Goal: Information Seeking & Learning: Learn about a topic

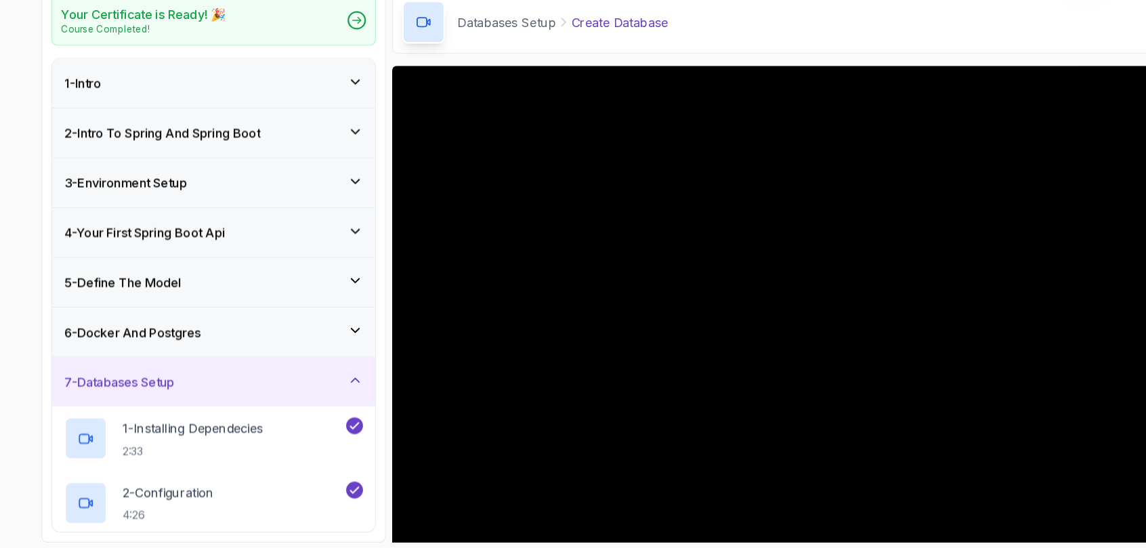
scroll to position [108, 0]
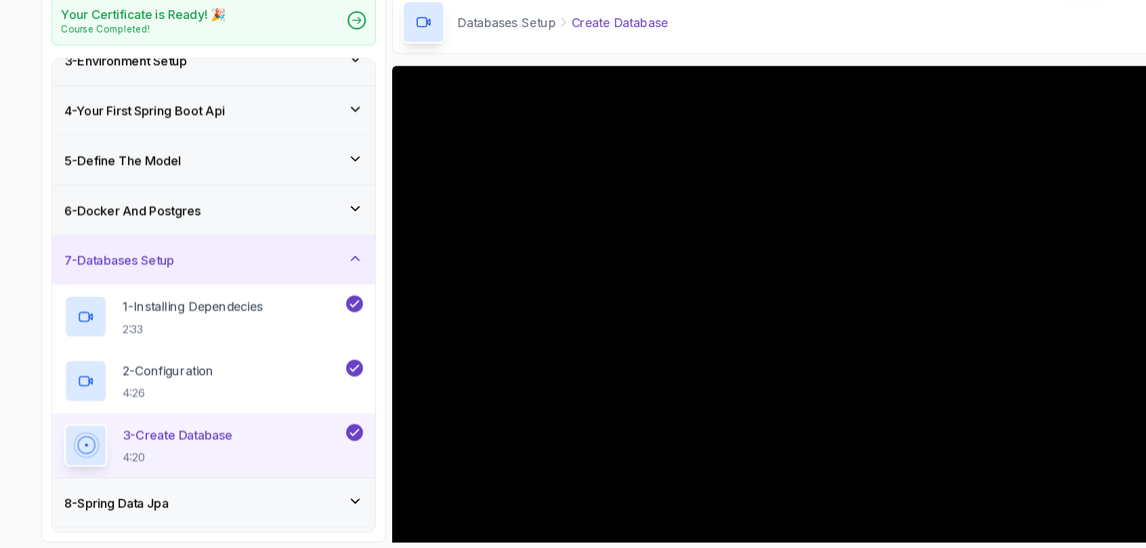
click at [315, 243] on icon at bounding box center [314, 247] width 14 height 14
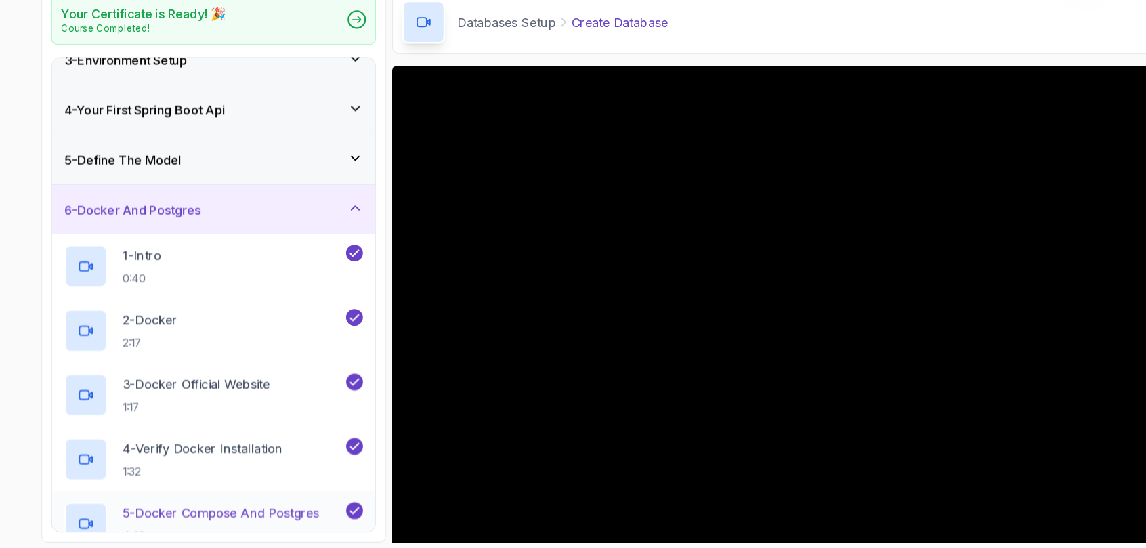
click at [209, 513] on p "5 - Docker Compose And Postgres" at bounding box center [195, 516] width 174 height 16
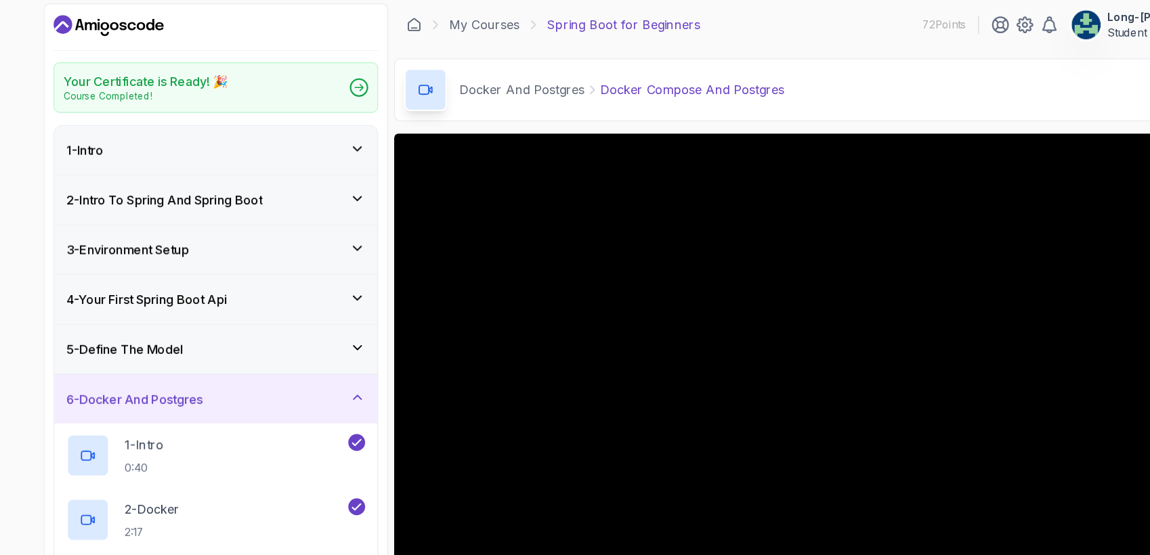
click at [683, 24] on div "My Courses Spring Boot for Beginners 72 Points Long-[PERSON_NAME] Student" at bounding box center [730, 24] width 763 height 38
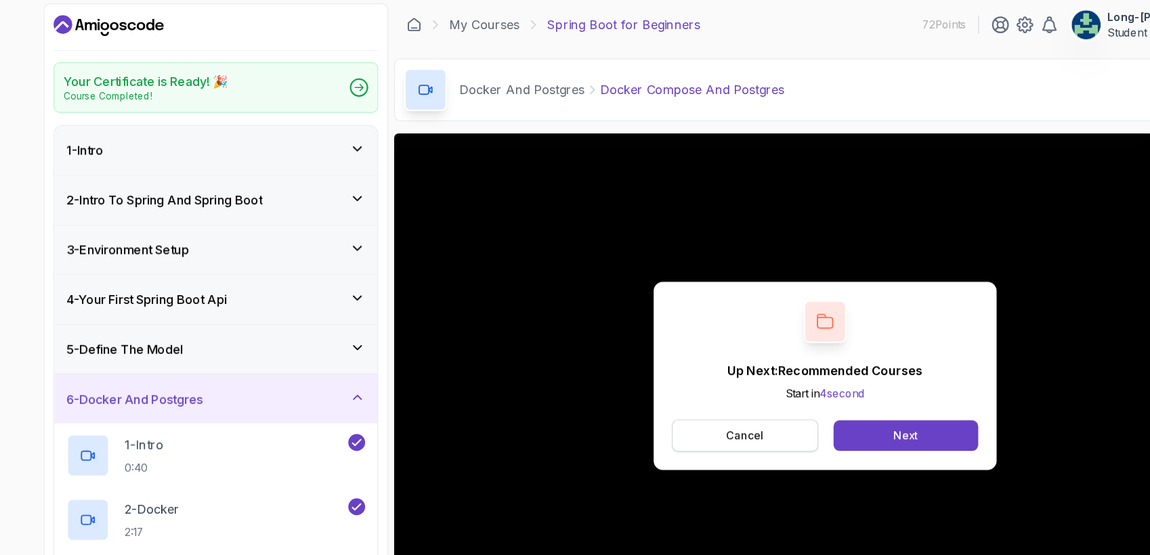
click at [631, 377] on button "Cancel" at bounding box center [659, 388] width 129 height 28
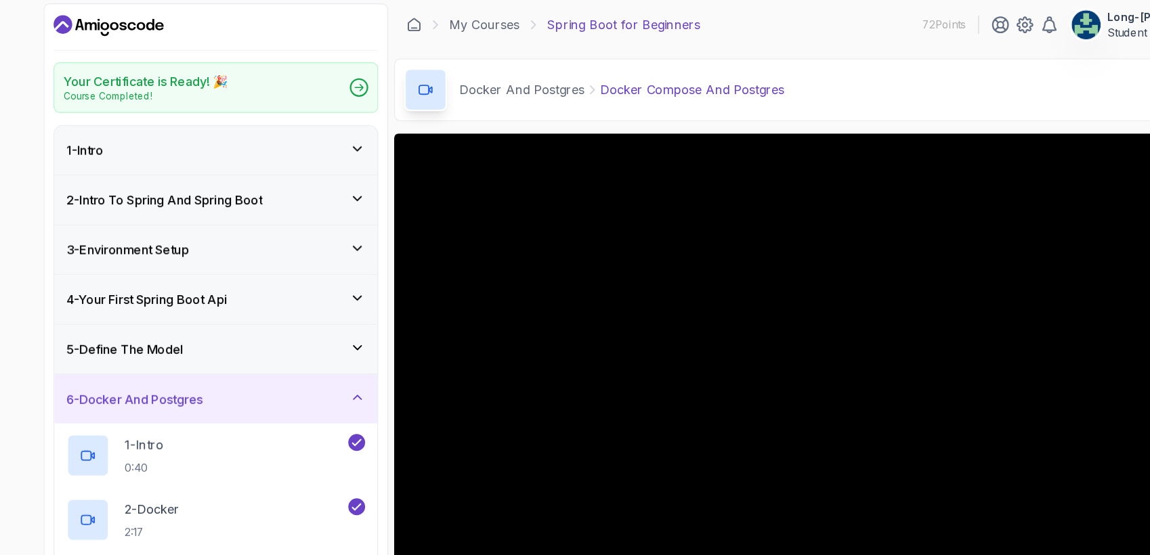
click at [381, 85] on icon at bounding box center [377, 82] width 14 height 14
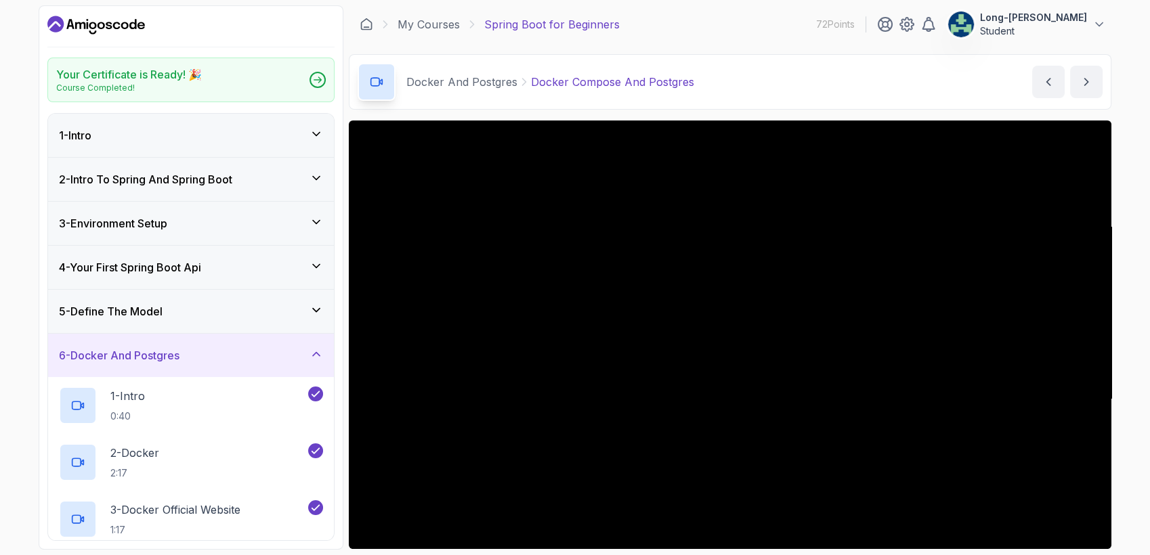
click at [1142, 290] on div "Your Certificate is Ready! 🎉 Course Completed! 1 - Intro 2 - Intro To Spring An…" at bounding box center [575, 277] width 1150 height 555
click at [1100, 26] on icon at bounding box center [1099, 25] width 14 height 14
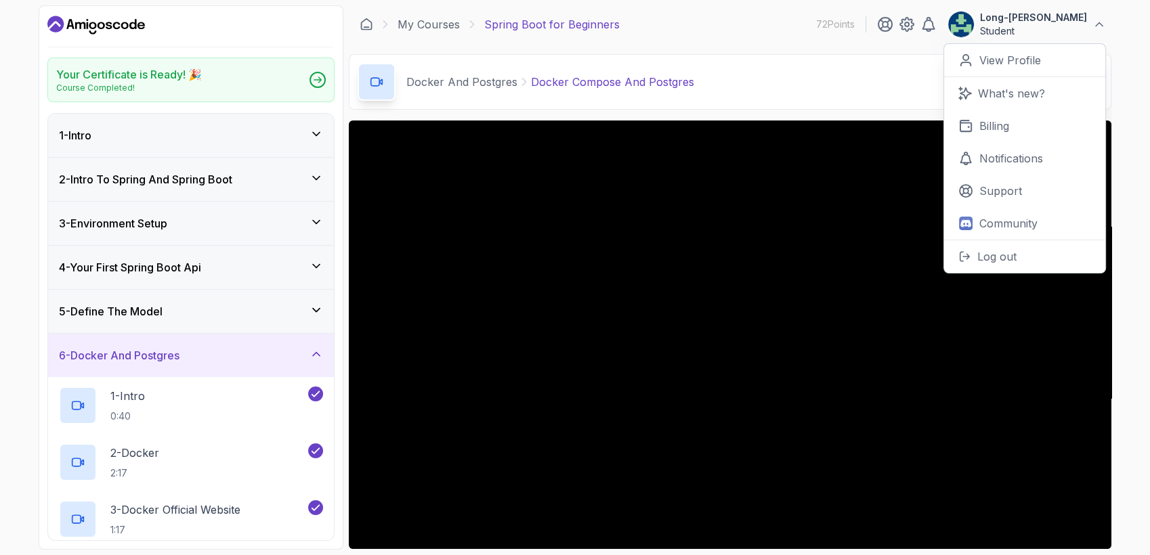
click at [1134, 234] on div "Your Certificate is Ready! 🎉 Course Completed! 1 - Intro 2 - Intro To Spring An…" at bounding box center [575, 277] width 1150 height 555
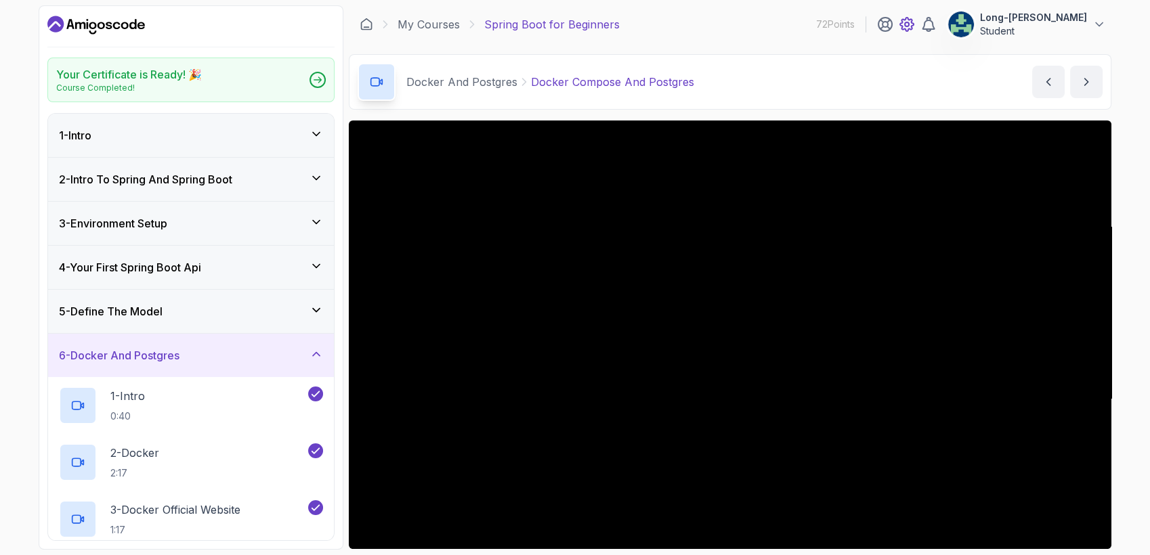
click at [914, 30] on icon at bounding box center [907, 25] width 14 height 14
click at [1131, 380] on div "Your Certificate is Ready! 🎉 Course Completed! 1 - Intro 2 - Intro To Spring An…" at bounding box center [575, 277] width 1150 height 555
drag, startPoint x: 1149, startPoint y: 97, endPoint x: 1149, endPoint y: 299, distance: 202.5
click at [1145, 299] on html "Your Certificate is Ready! 🎉 Course Completed! 1 - Intro 2 - Intro To Spring An…" at bounding box center [575, 277] width 1150 height 555
click at [1132, 443] on div "Your Certificate is Ready! 🎉 Course Completed! 1 - Intro 2 - Intro To Spring An…" at bounding box center [575, 277] width 1150 height 555
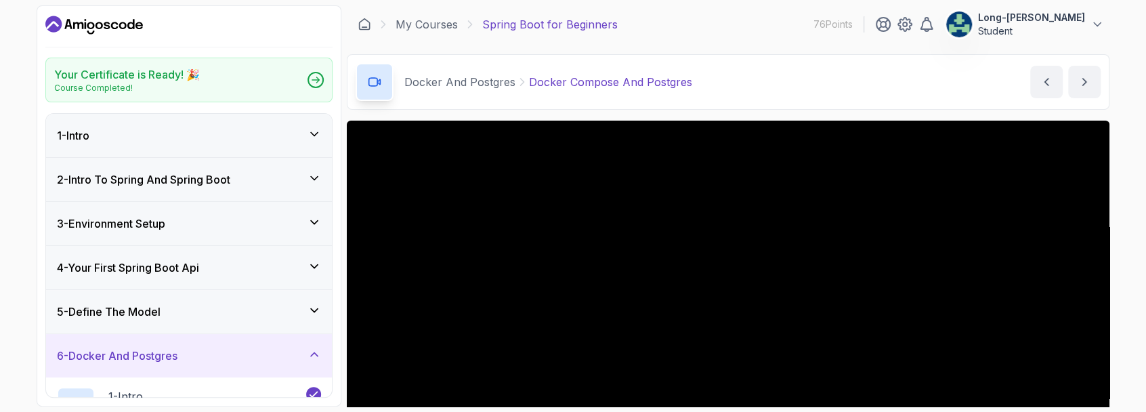
click at [1111, 210] on section "Your Certificate is Ready! 🎉 Course Completed! 1 - Intro 2 - Intro To Spring An…" at bounding box center [573, 206] width 1084 height 412
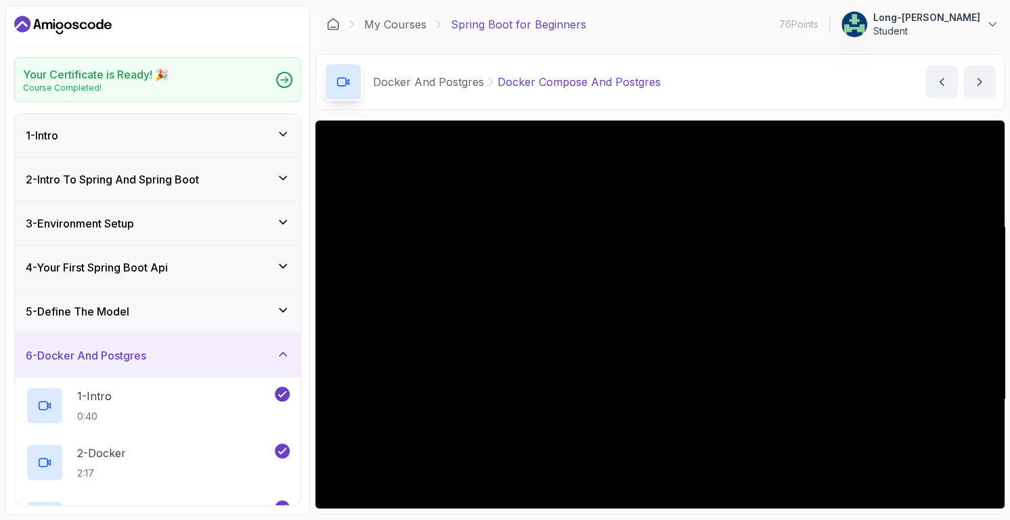
click at [1008, 496] on section "Your Certificate is Ready! 🎉 Course Completed! 1 - Intro 2 - Intro To Spring An…" at bounding box center [505, 260] width 1010 height 520
click at [991, 515] on section "Your Certificate is Ready! 🎉 Course Completed! 1 - Intro 2 - Intro To Spring An…" at bounding box center [505, 260] width 1010 height 520
click at [527, 80] on p "Docker Compose And Postgres" at bounding box center [579, 82] width 163 height 16
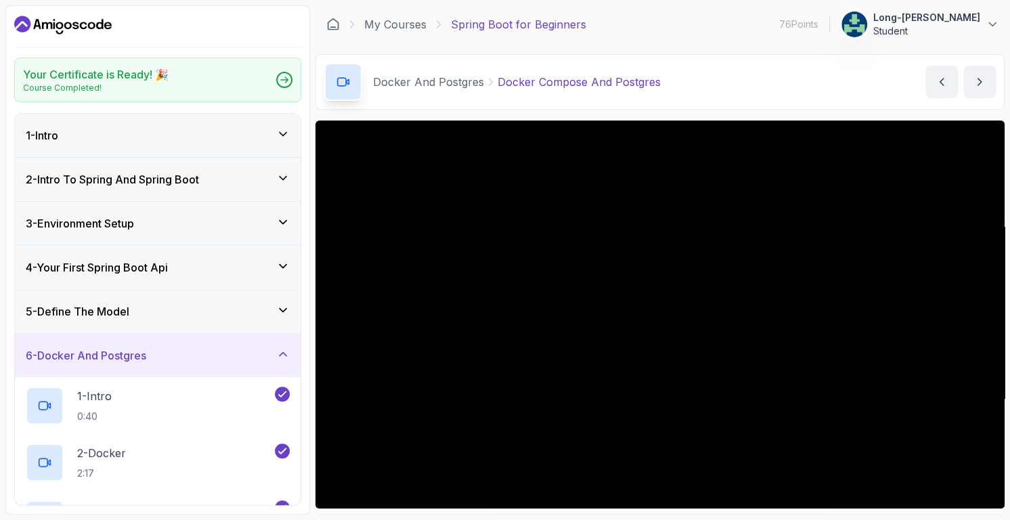
click at [6, 380] on div "Your Certificate is Ready! 🎉 Course Completed! 1 - Intro 2 - Intro To Spring An…" at bounding box center [157, 259] width 305 height 509
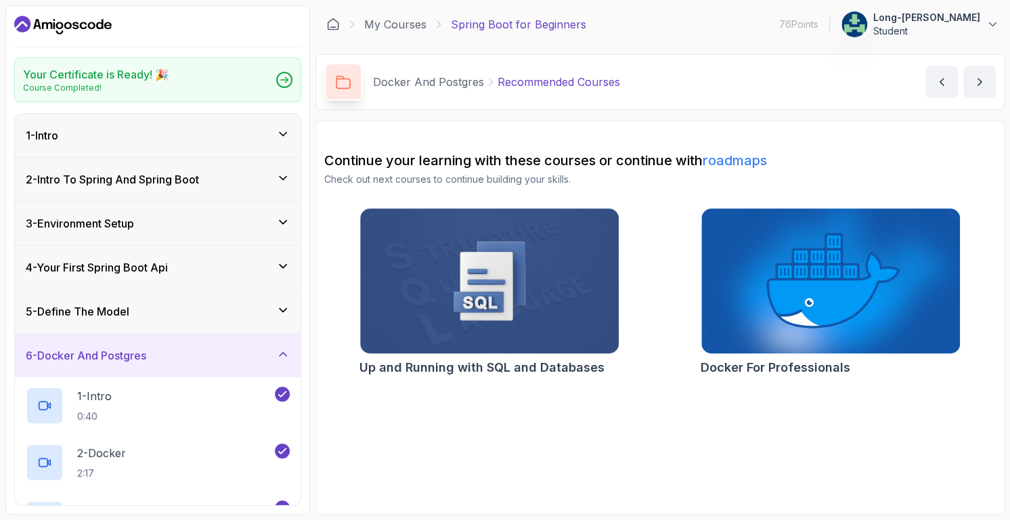
click at [968, 257] on div "Up and Running with SQL and Databases Docker For Professionals" at bounding box center [660, 294] width 672 height 173
click at [996, 29] on icon at bounding box center [993, 25] width 14 height 14
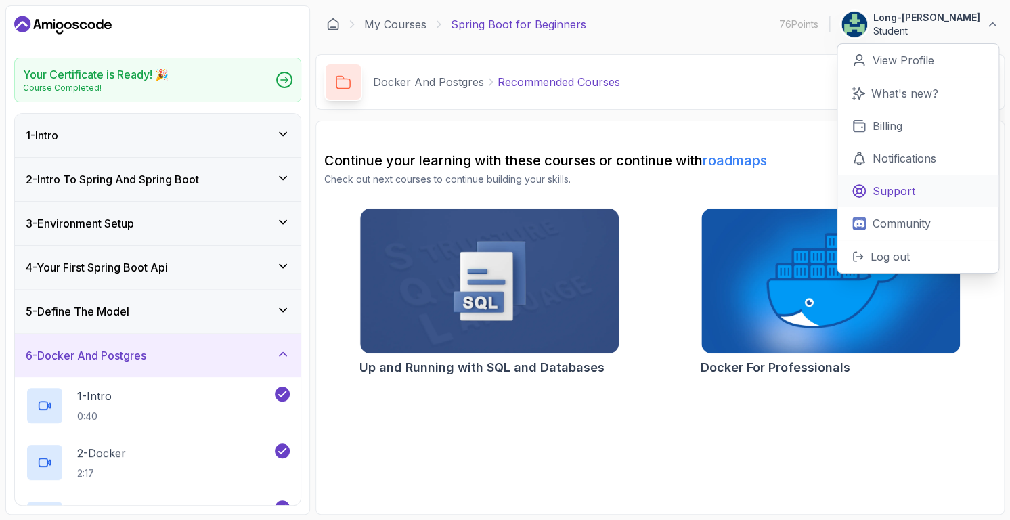
click at [910, 192] on p "Support" at bounding box center [894, 191] width 43 height 16
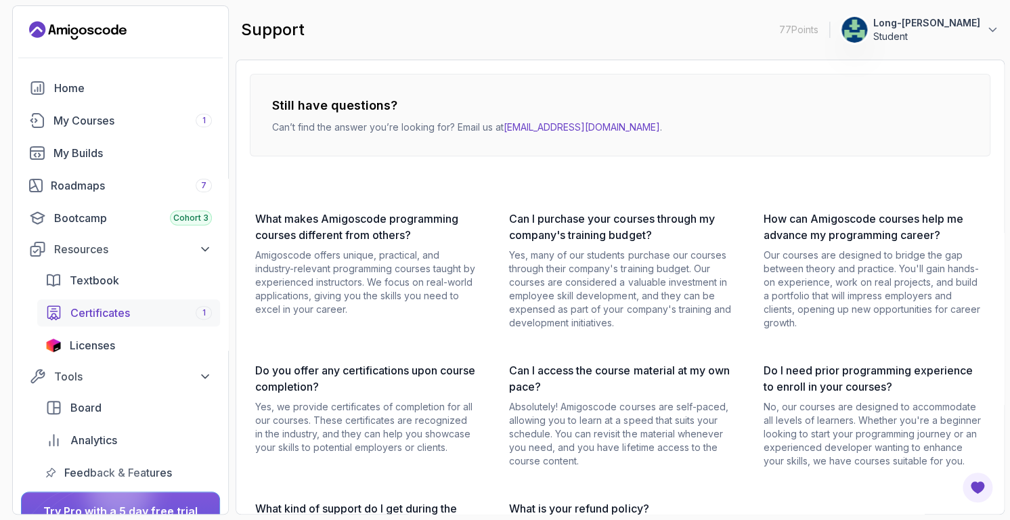
click at [114, 314] on span "Certificates" at bounding box center [100, 313] width 60 height 16
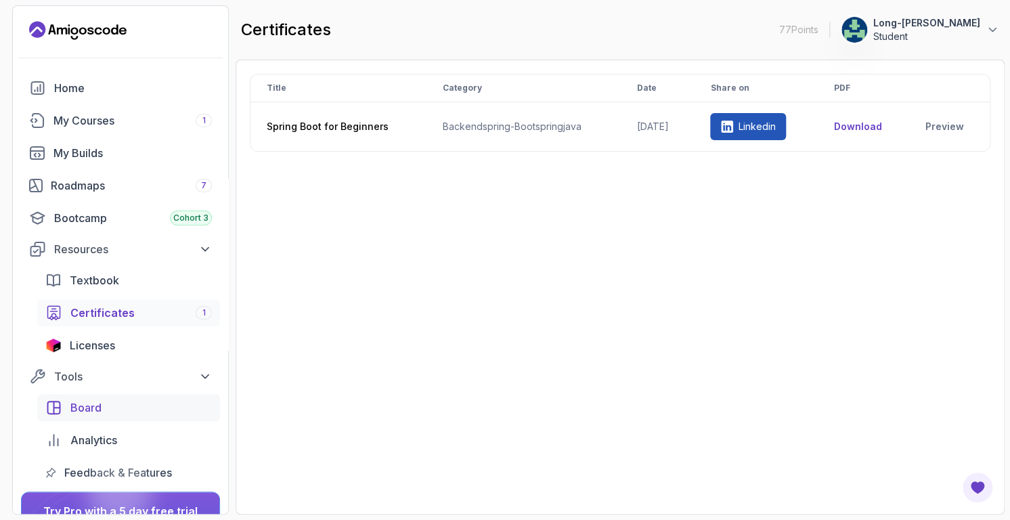
click at [81, 405] on span "Board" at bounding box center [85, 408] width 31 height 16
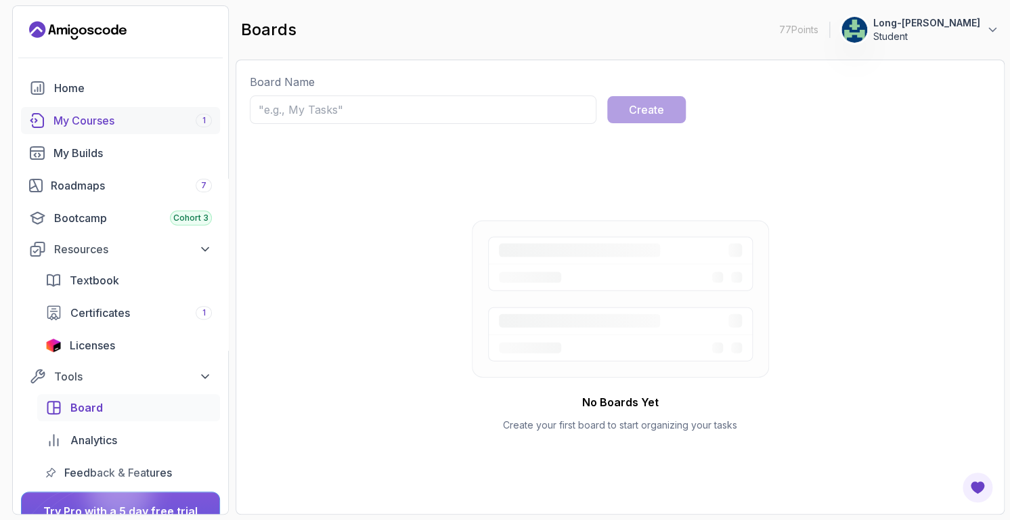
click at [96, 123] on div "My Courses 1" at bounding box center [133, 120] width 158 height 16
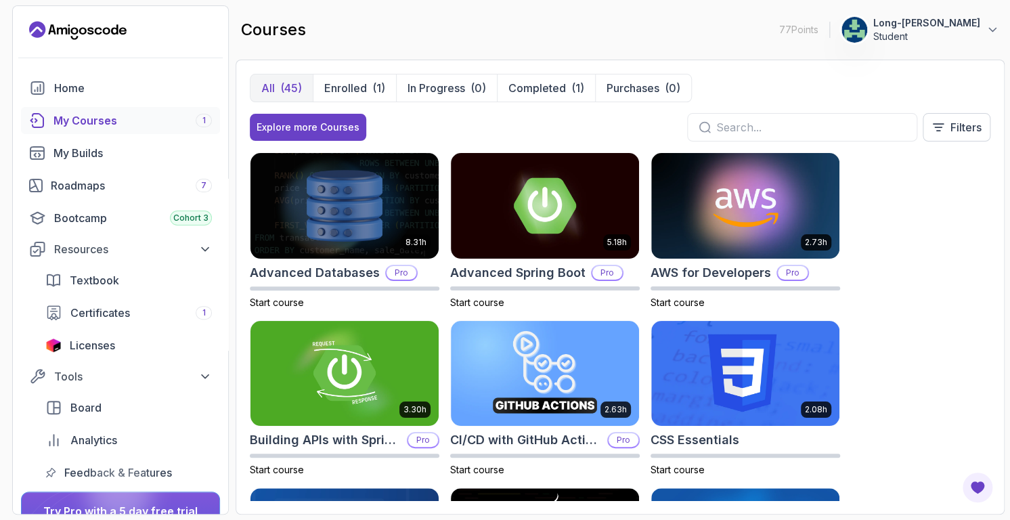
click at [911, 316] on div "8.31h Advanced Databases Pro Start course 5.18h Advanced Spring Boot Pro Start …" at bounding box center [620, 326] width 741 height 348
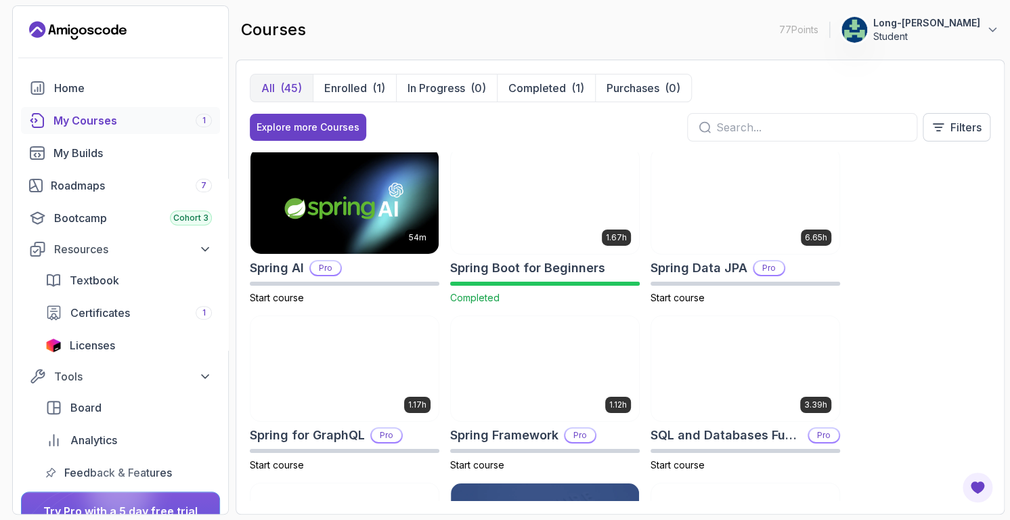
scroll to position [2047, 0]
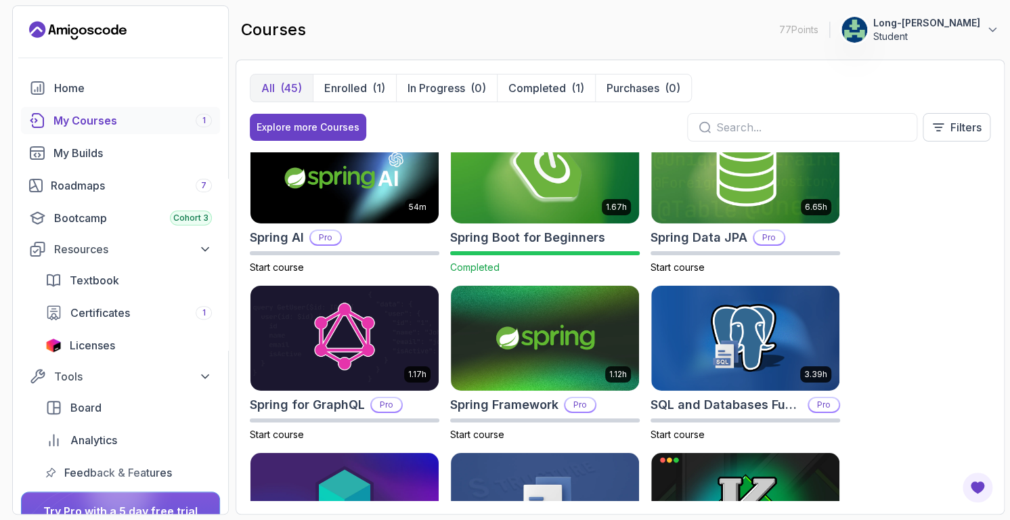
click at [561, 236] on h2 "Spring Boot for Beginners" at bounding box center [527, 237] width 155 height 19
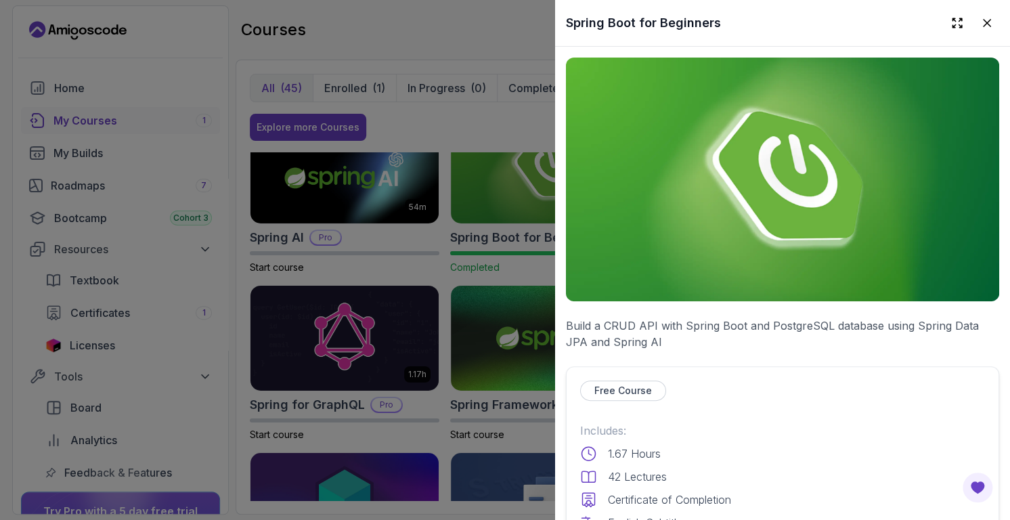
click at [626, 384] on p "Free Course" at bounding box center [624, 391] width 58 height 14
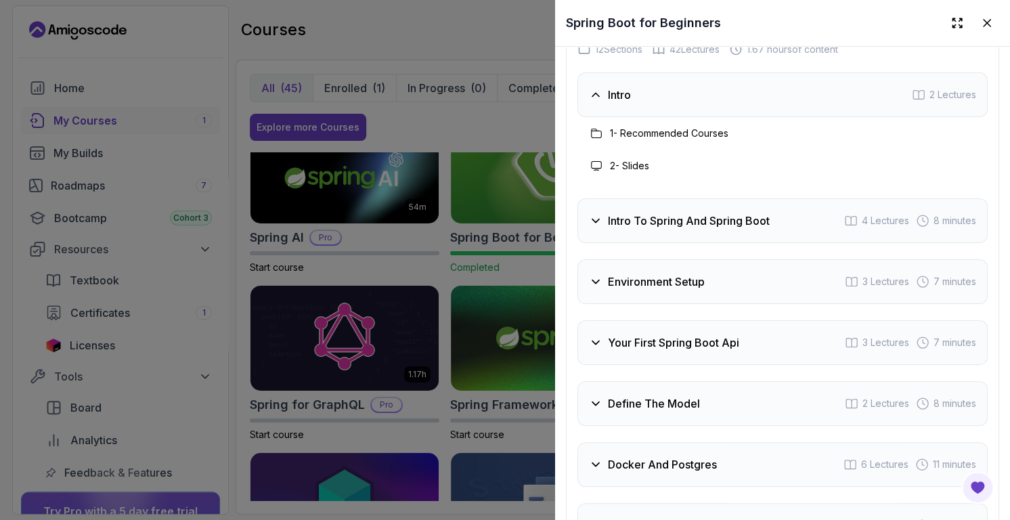
scroll to position [2183, 0]
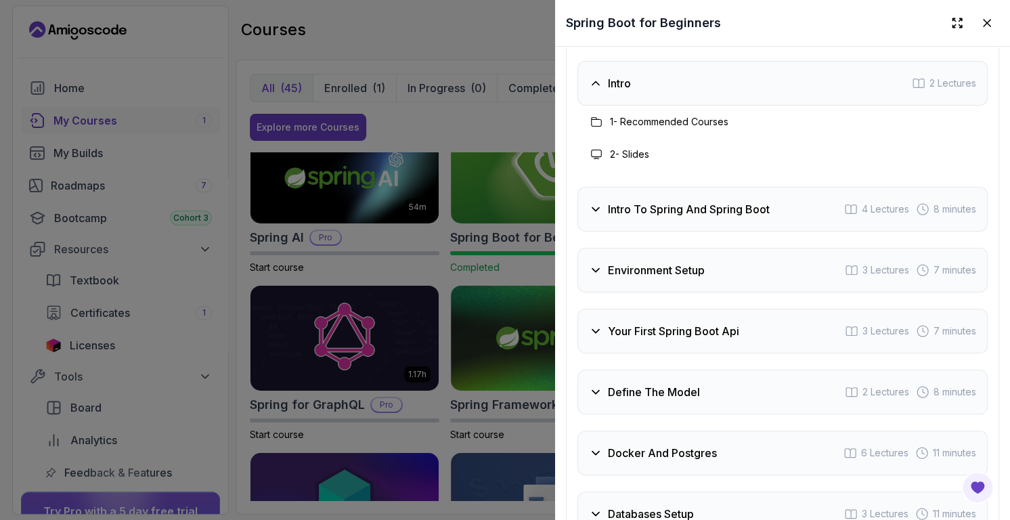
click at [607, 163] on div "2 - Slides" at bounding box center [619, 154] width 61 height 16
click at [646, 129] on h3 "1 - Recommended Courses" at bounding box center [669, 122] width 119 height 14
click at [616, 129] on h3 "1 - Recommended Courses" at bounding box center [669, 122] width 119 height 14
click at [595, 85] on icon at bounding box center [596, 83] width 7 height 3
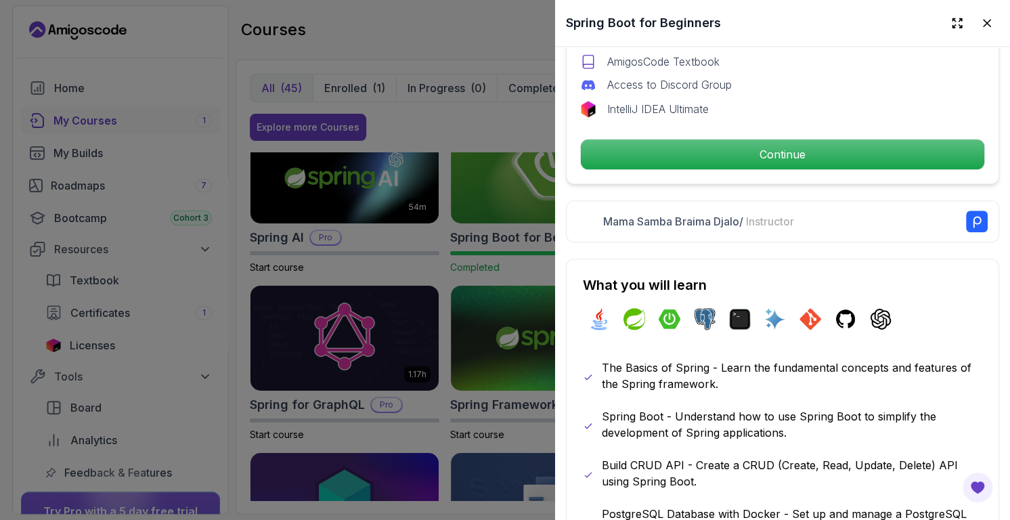
scroll to position [500, 0]
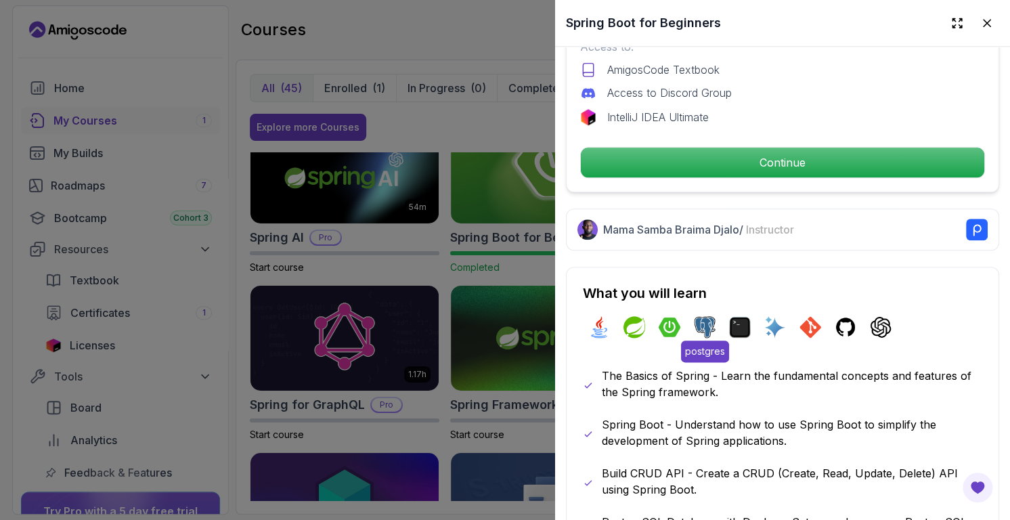
click at [702, 322] on img at bounding box center [705, 327] width 22 height 22
click at [966, 220] on rect at bounding box center [977, 230] width 22 height 22
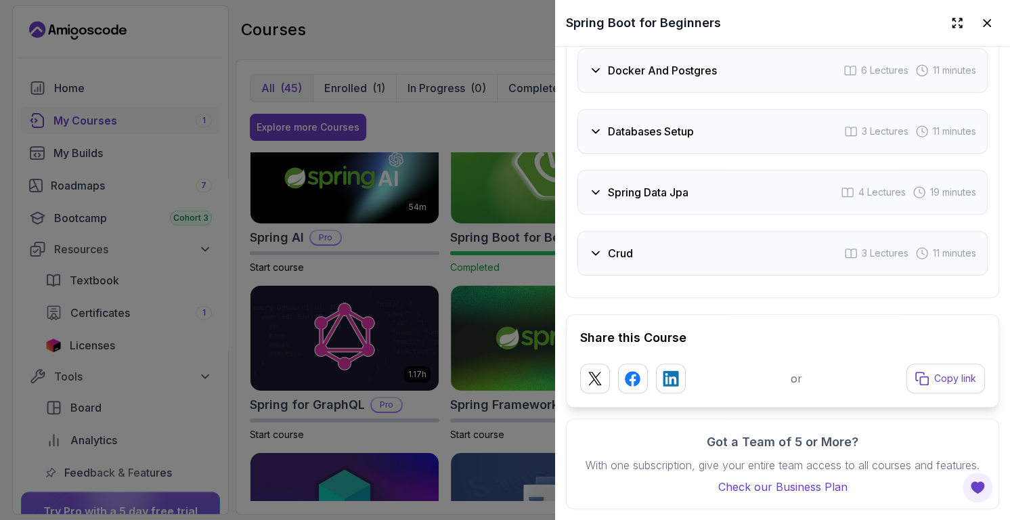
scroll to position [2527, 0]
click at [216, 9] on div at bounding box center [505, 260] width 1010 height 520
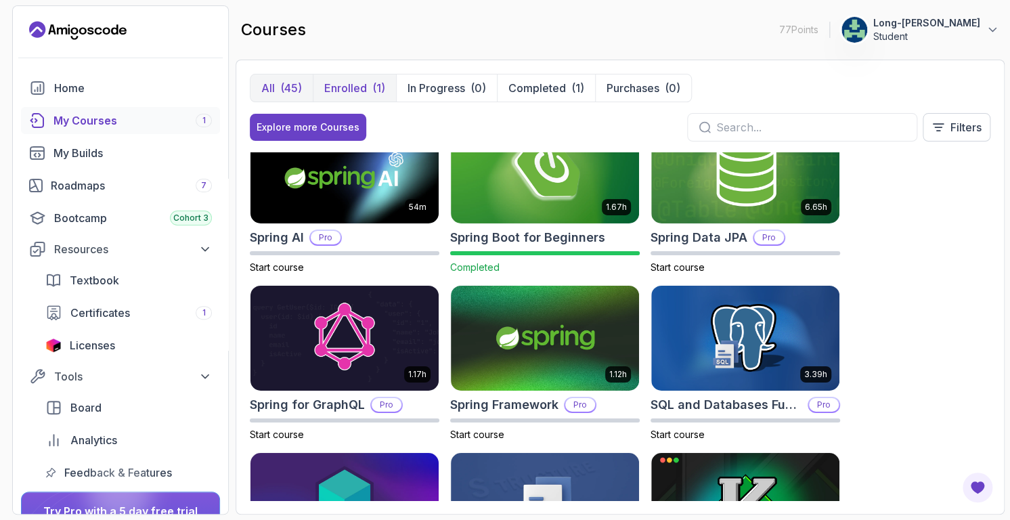
click at [337, 86] on p "Enrolled" at bounding box center [345, 88] width 43 height 16
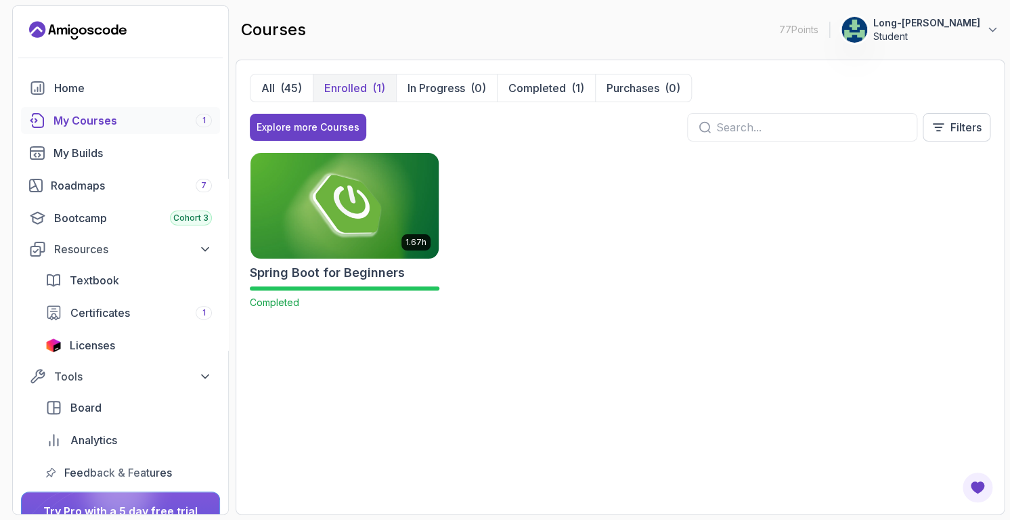
click at [339, 267] on h2 "Spring Boot for Beginners" at bounding box center [327, 272] width 155 height 19
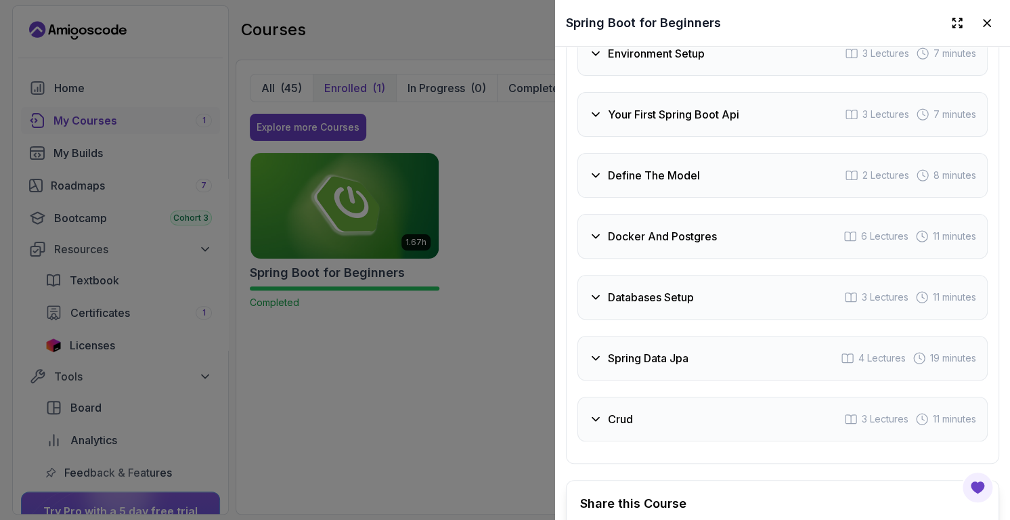
scroll to position [2527, 0]
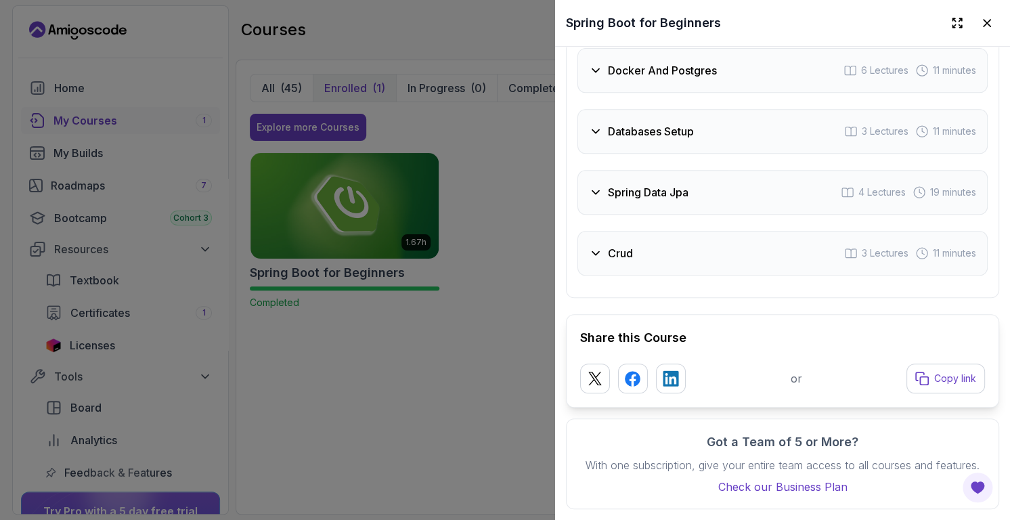
click at [685, 11] on div "Spring Boot for Beginners" at bounding box center [782, 23] width 455 height 46
click at [597, 64] on icon at bounding box center [596, 71] width 14 height 14
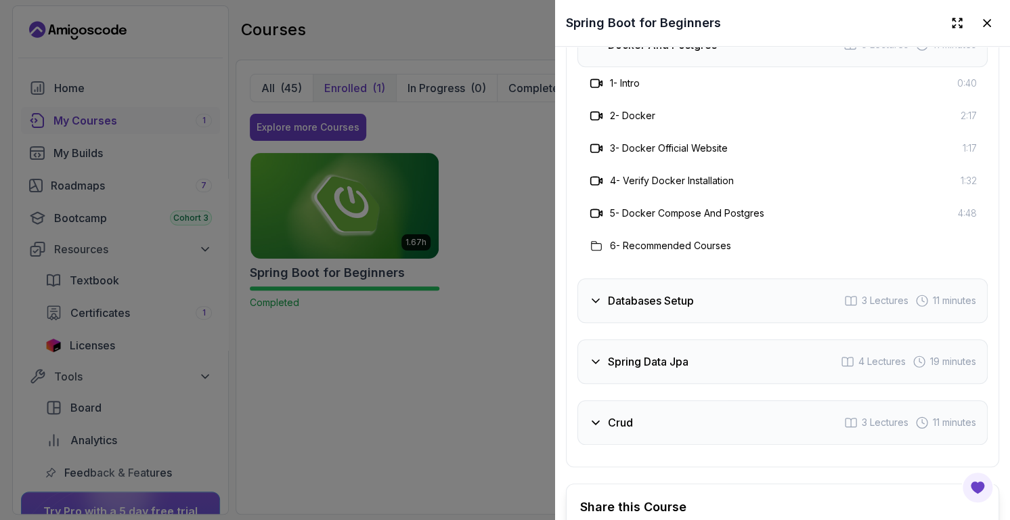
click at [677, 220] on h3 "5 - Docker Compose And Postgres" at bounding box center [687, 214] width 154 height 14
click at [709, 253] on h3 "6 - Recommended Courses" at bounding box center [670, 246] width 121 height 14
click at [668, 220] on h3 "5 - Docker Compose And Postgres" at bounding box center [687, 214] width 154 height 14
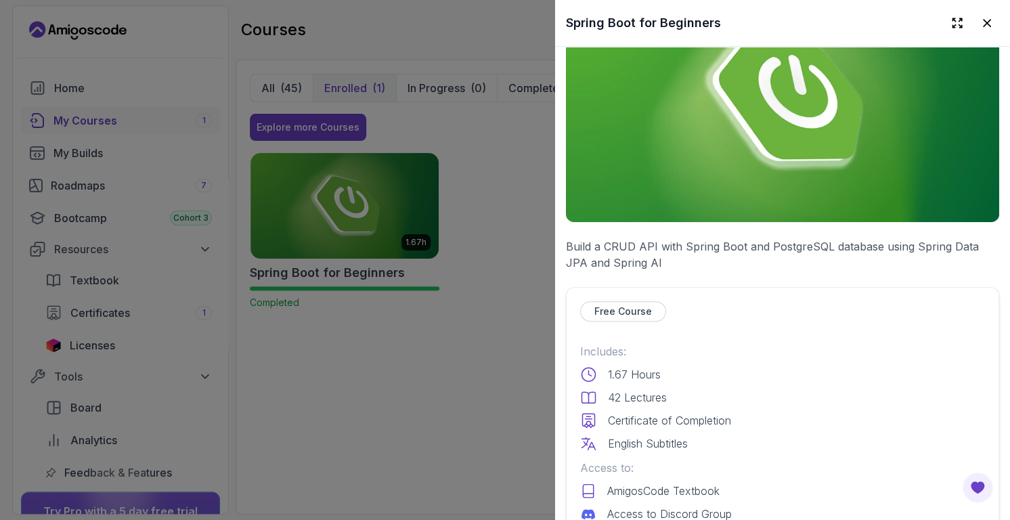
scroll to position [0, 0]
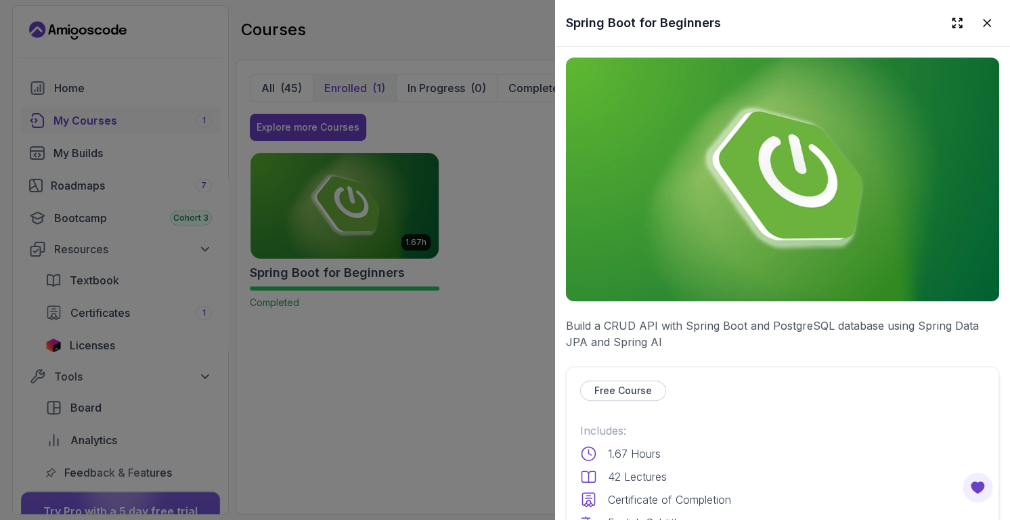
click at [650, 318] on p "Build a CRUD API with Spring Boot and PostgreSQL database using Spring Data JPA…" at bounding box center [782, 334] width 433 height 33
click at [654, 515] on p "English Subtitles" at bounding box center [648, 523] width 80 height 16
click at [981, 29] on icon at bounding box center [988, 23] width 14 height 14
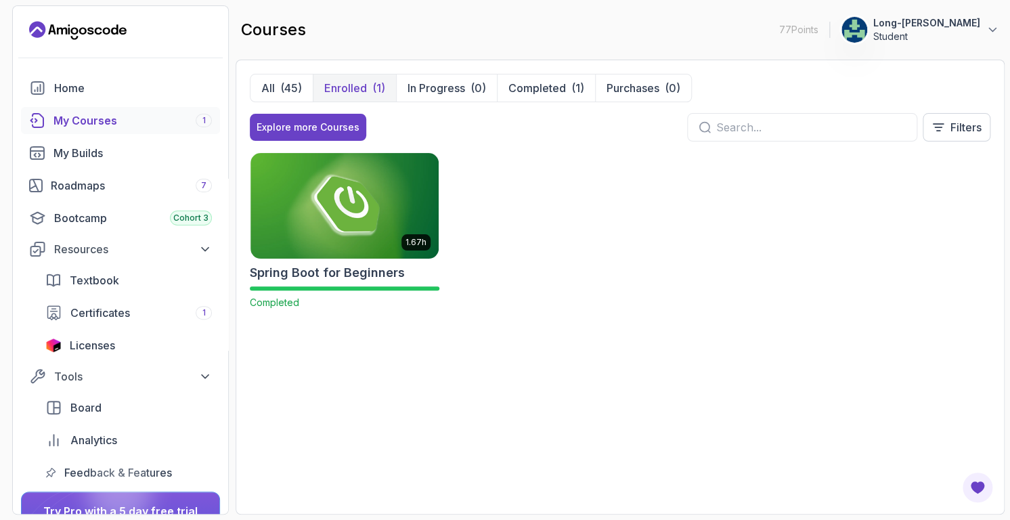
click at [141, 469] on div at bounding box center [119, 492] width 65 height 65
click at [79, 472] on span "Feedback & Features" at bounding box center [118, 473] width 108 height 16
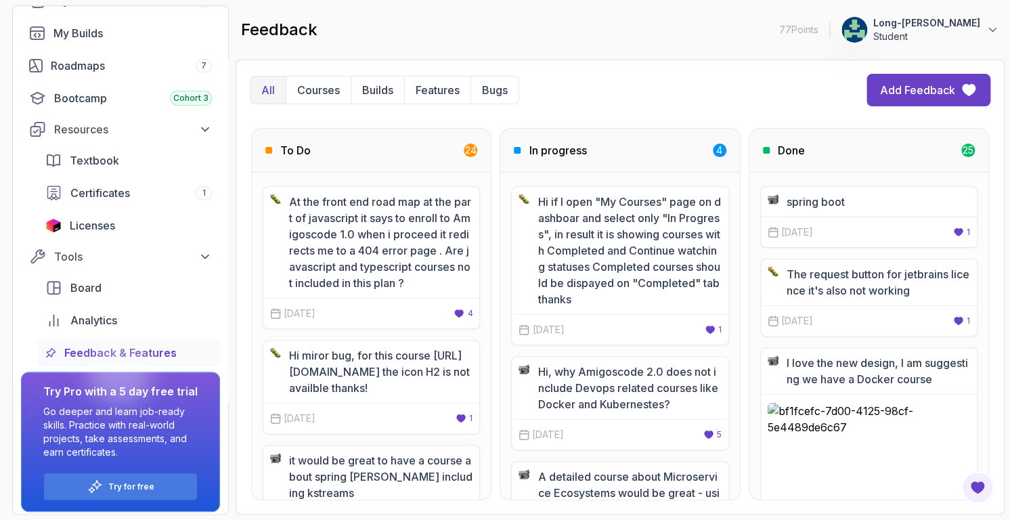
scroll to position [125, 0]
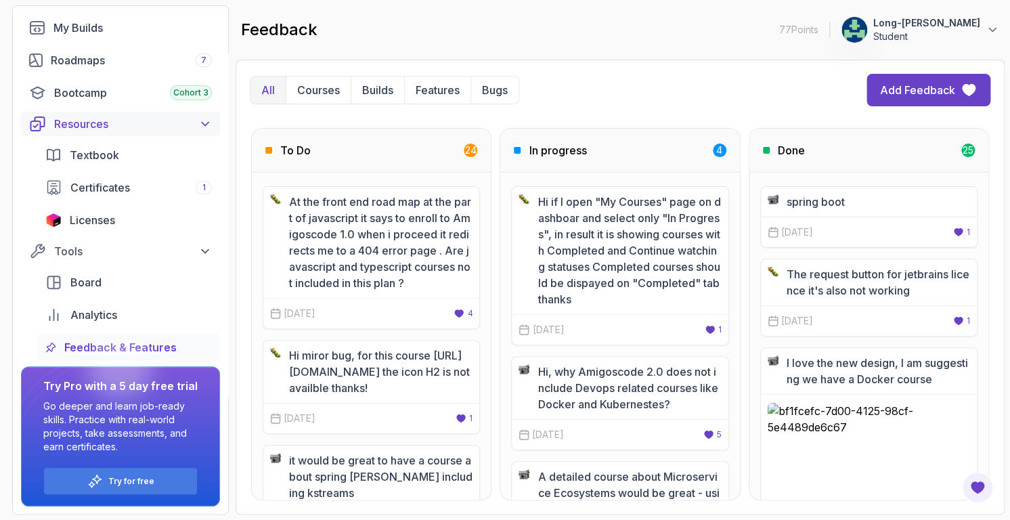
click at [85, 120] on div "Resources" at bounding box center [133, 124] width 158 height 16
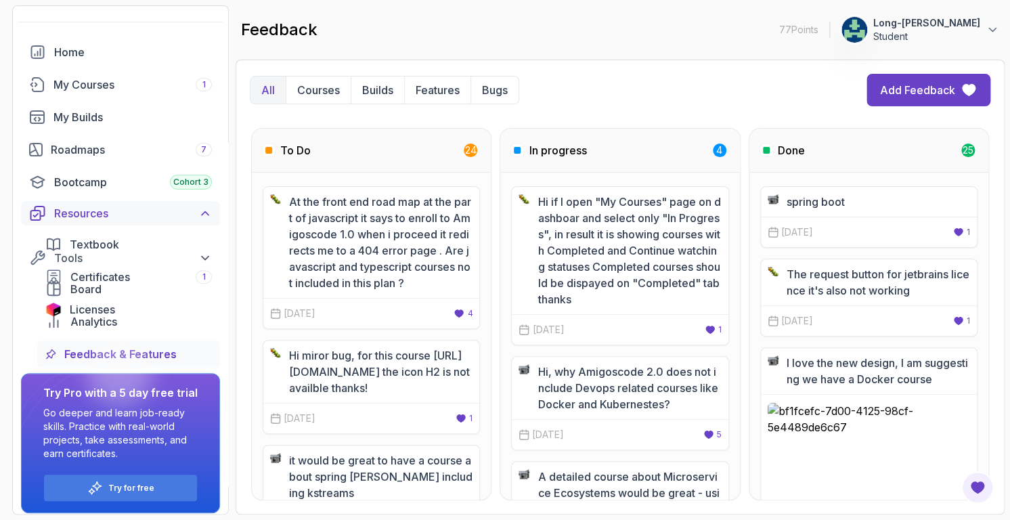
scroll to position [28, 0]
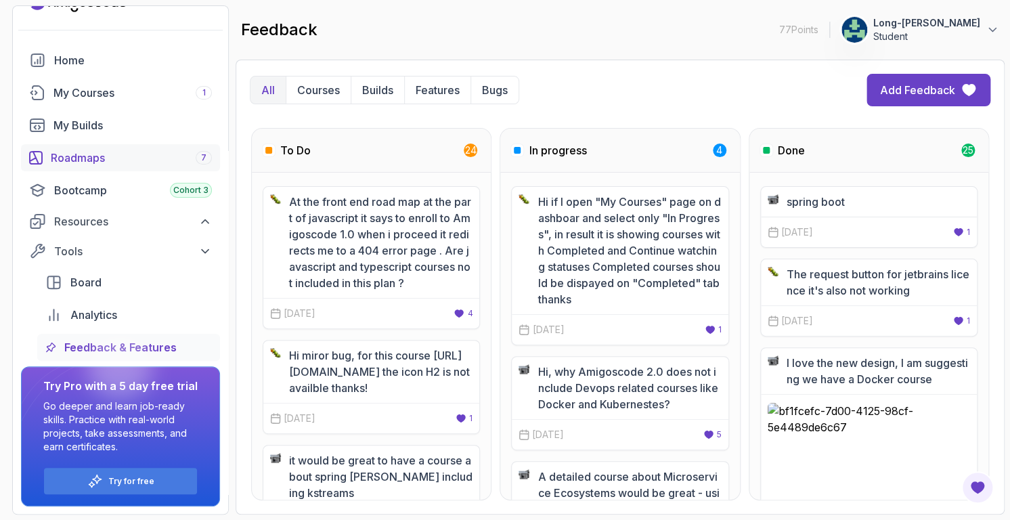
click at [90, 156] on div "Roadmaps 7" at bounding box center [131, 158] width 161 height 16
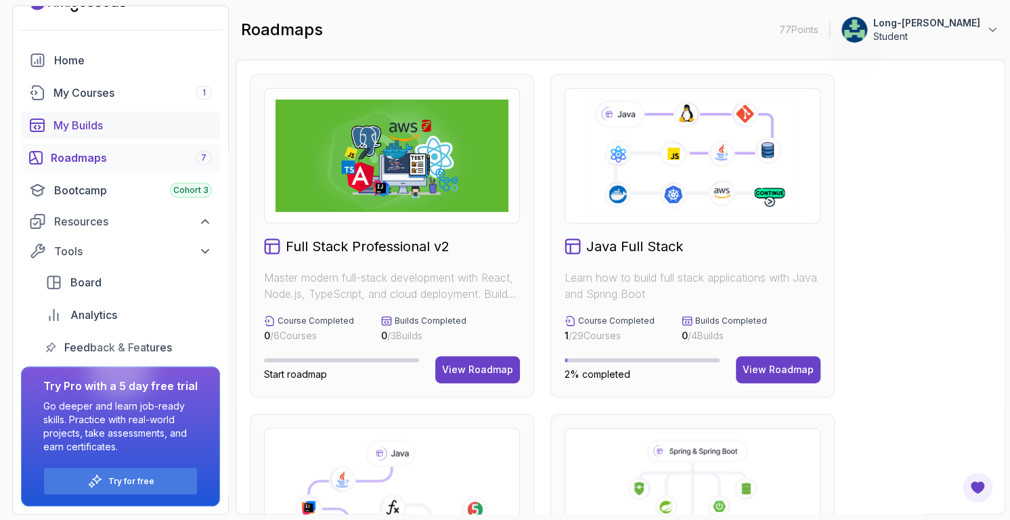
click at [82, 125] on div "My Builds" at bounding box center [133, 125] width 158 height 16
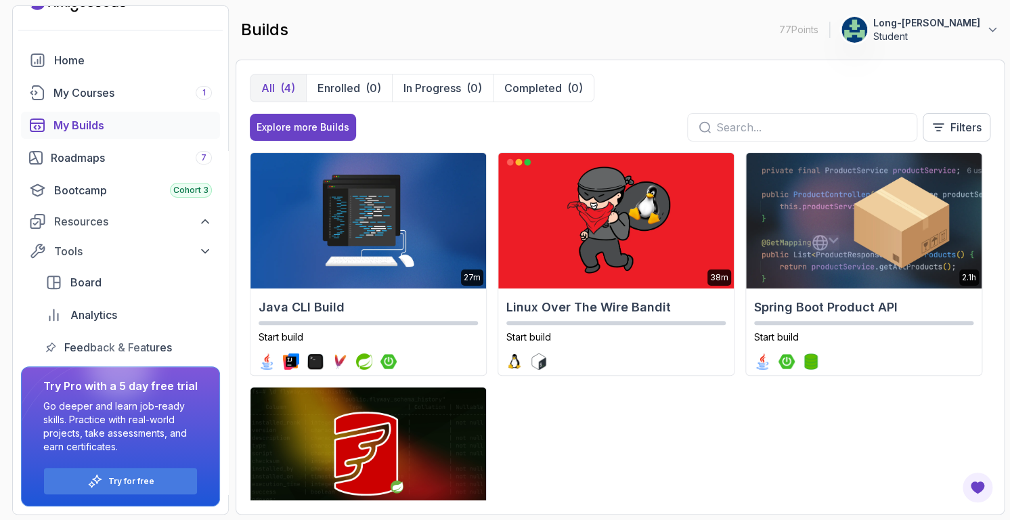
click at [746, 402] on div "27m Java CLI Build Start build 38m Linux Over The Wire Bandit Start build 2.1h …" at bounding box center [620, 326] width 741 height 348
click at [102, 96] on div "My Courses 1" at bounding box center [133, 93] width 158 height 16
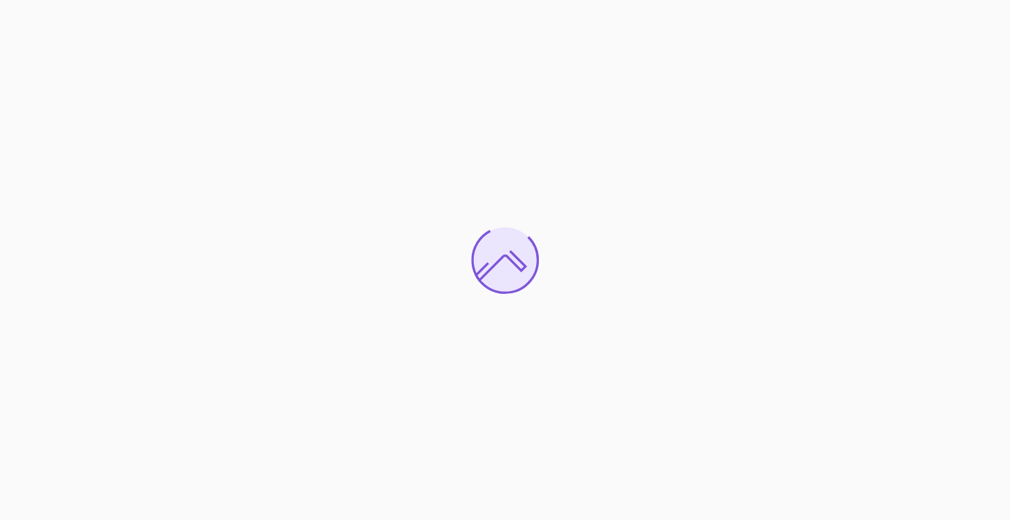
click at [396, 244] on div at bounding box center [505, 260] width 1010 height 520
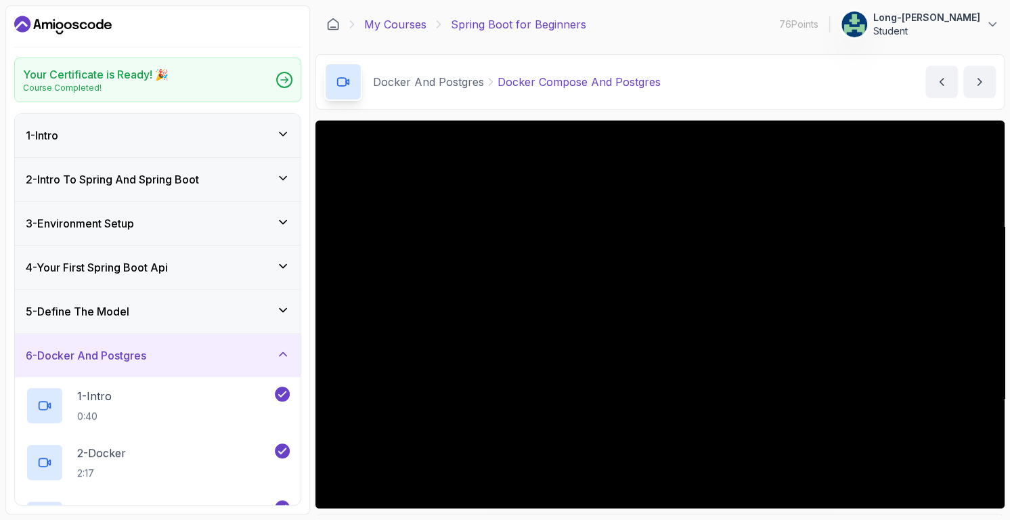
click at [393, 23] on link "My Courses" at bounding box center [395, 24] width 62 height 16
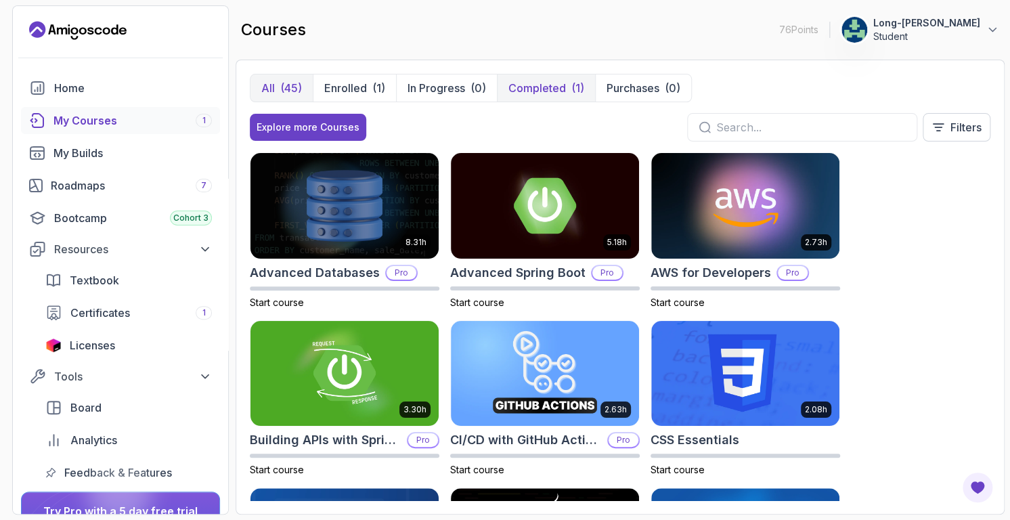
click at [542, 92] on p "Completed" at bounding box center [538, 88] width 58 height 16
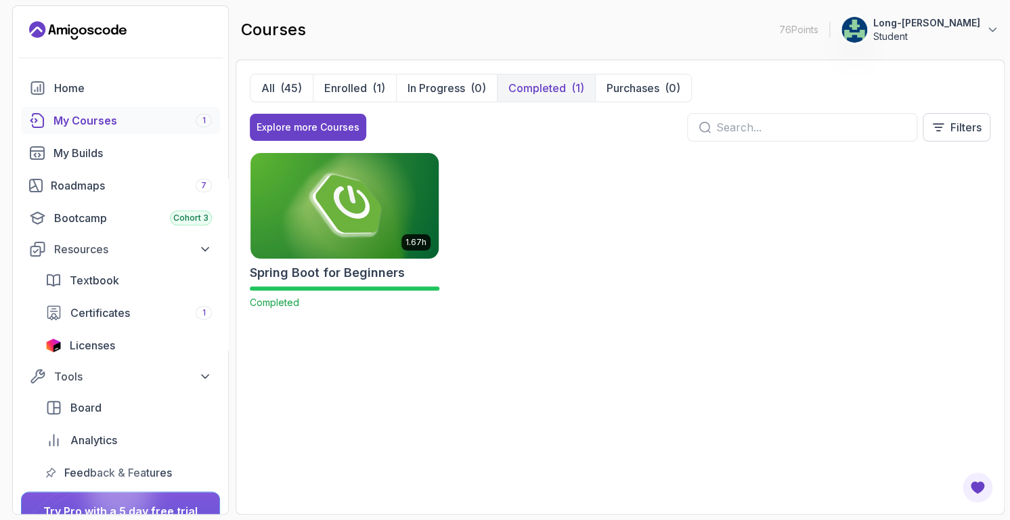
click at [358, 234] on img at bounding box center [345, 205] width 198 height 110
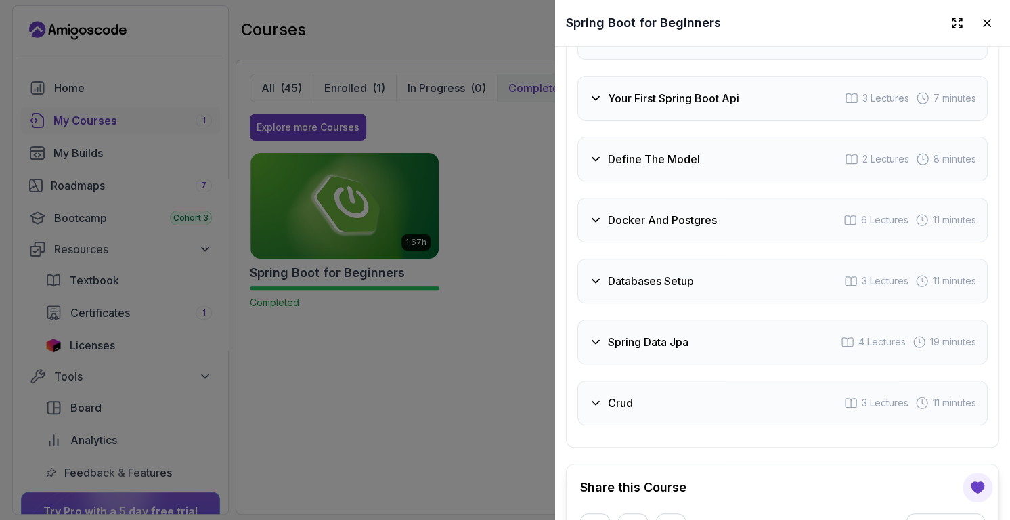
scroll to position [2405, 0]
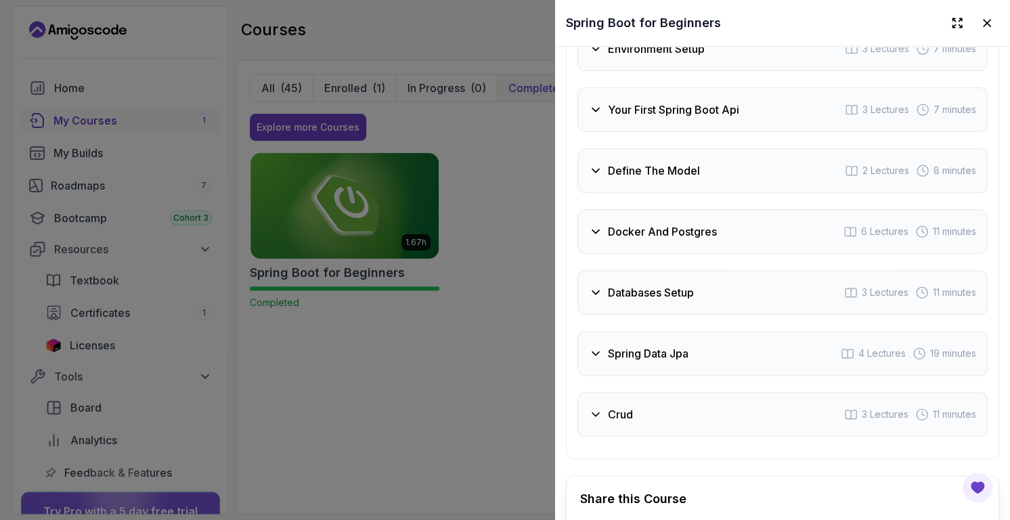
click at [594, 238] on icon at bounding box center [596, 232] width 14 height 14
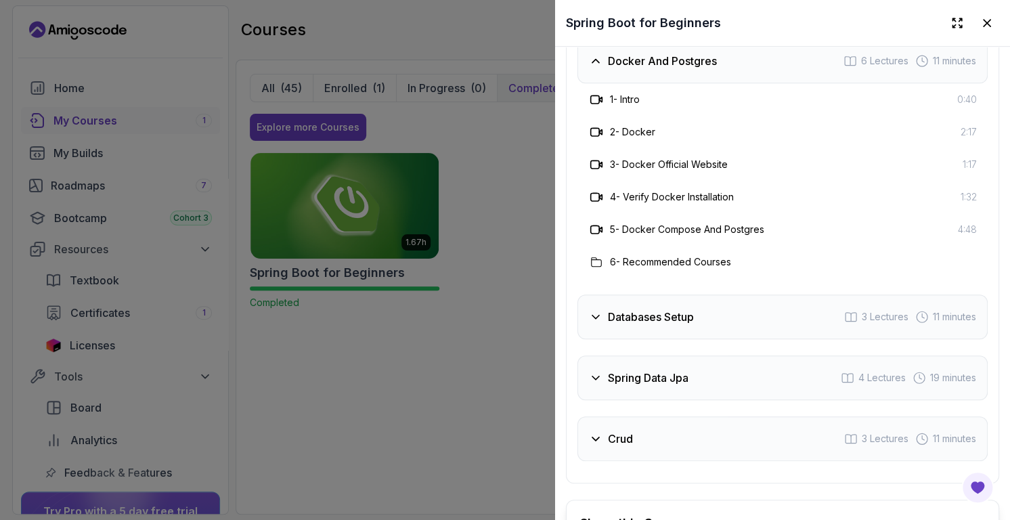
scroll to position [2691, 0]
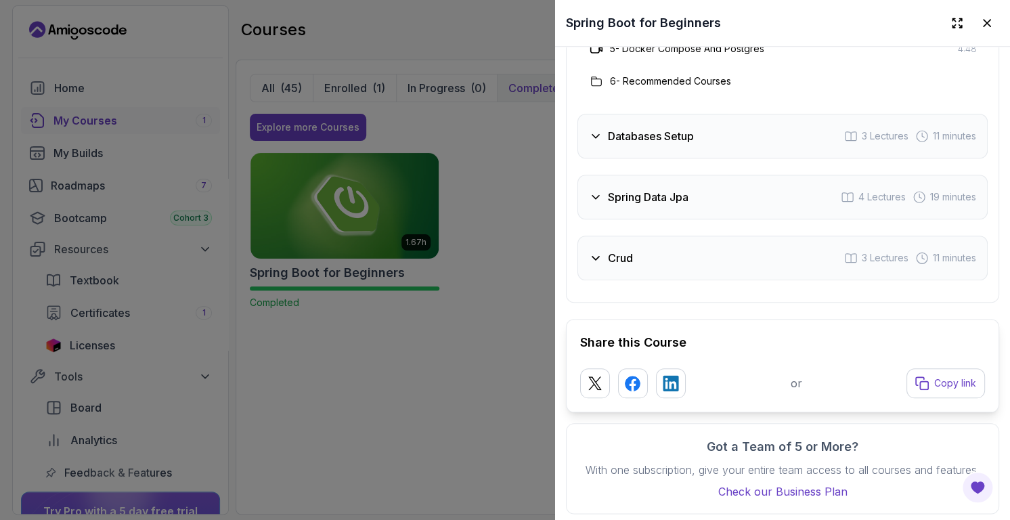
click at [922, 475] on p "With one subscription, give your entire team access to all courses and features." at bounding box center [782, 470] width 405 height 16
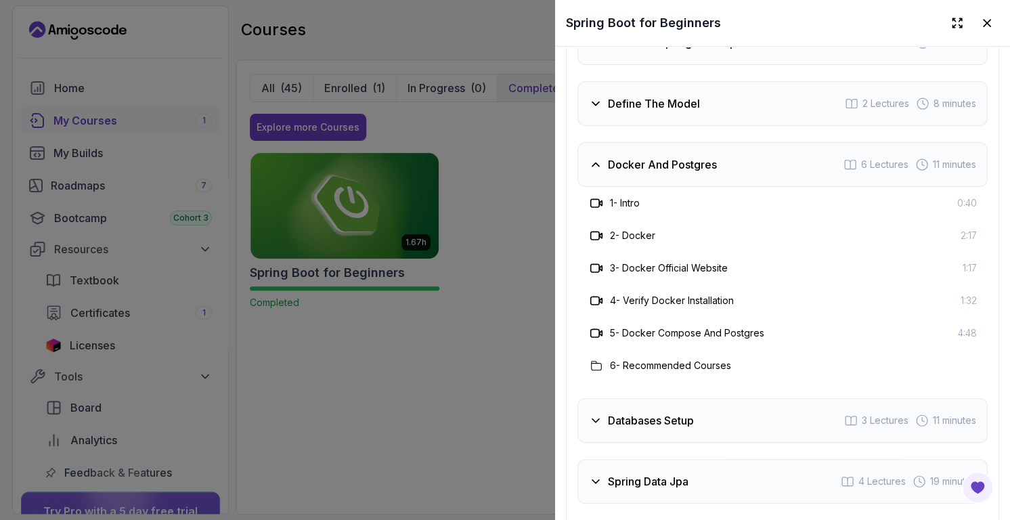
scroll to position [2326, 0]
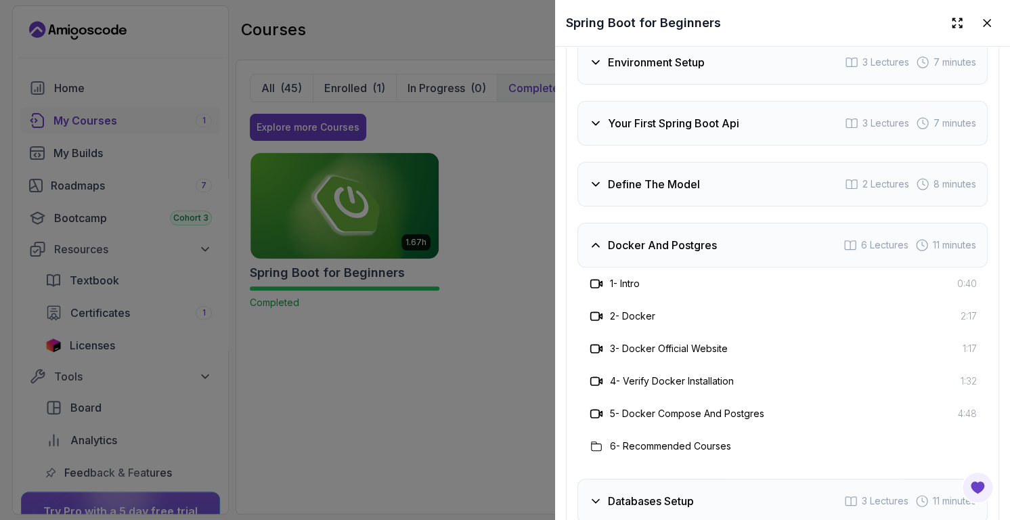
click at [844, 252] on div "6 Lectures" at bounding box center [876, 245] width 65 height 14
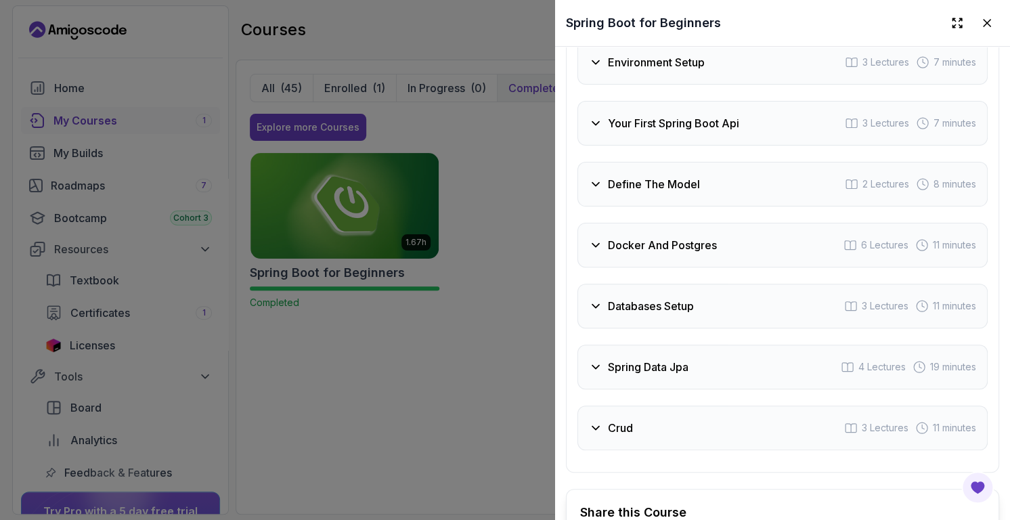
click at [844, 252] on icon at bounding box center [851, 245] width 14 height 14
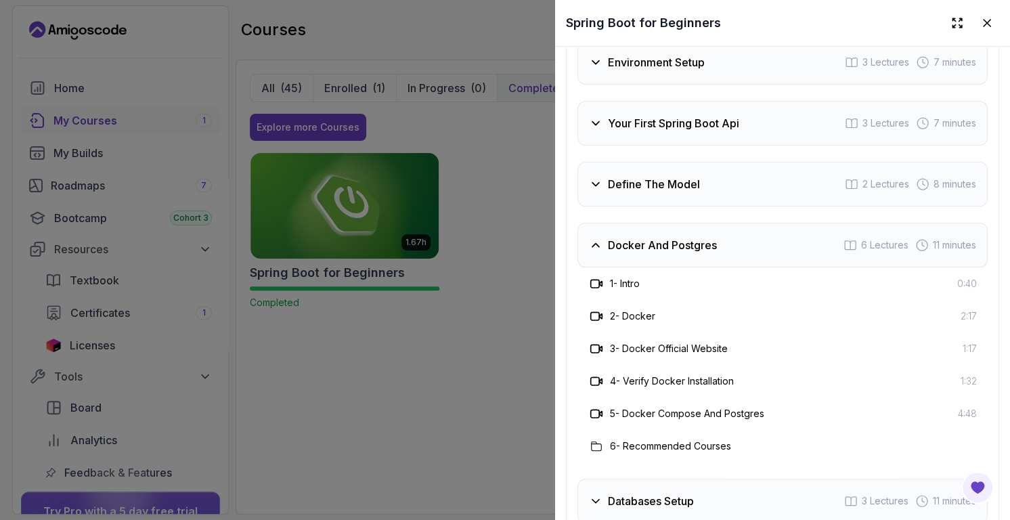
click at [595, 421] on icon at bounding box center [597, 414] width 14 height 14
click at [763, 421] on h3 "5 - Docker Compose And Postgres" at bounding box center [687, 414] width 154 height 14
click at [944, 422] on div "5 - Docker Compose And Postgres 4:48" at bounding box center [783, 414] width 389 height 16
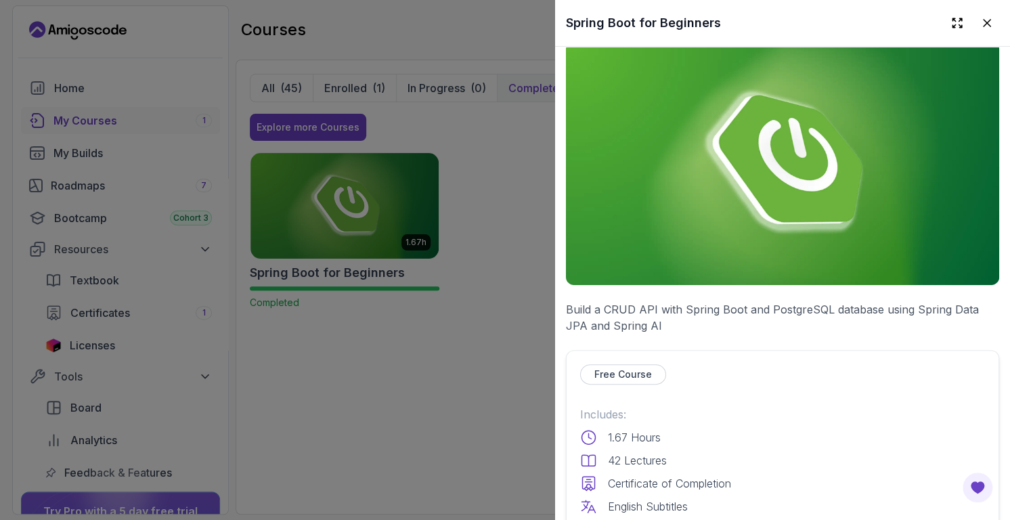
scroll to position [0, 0]
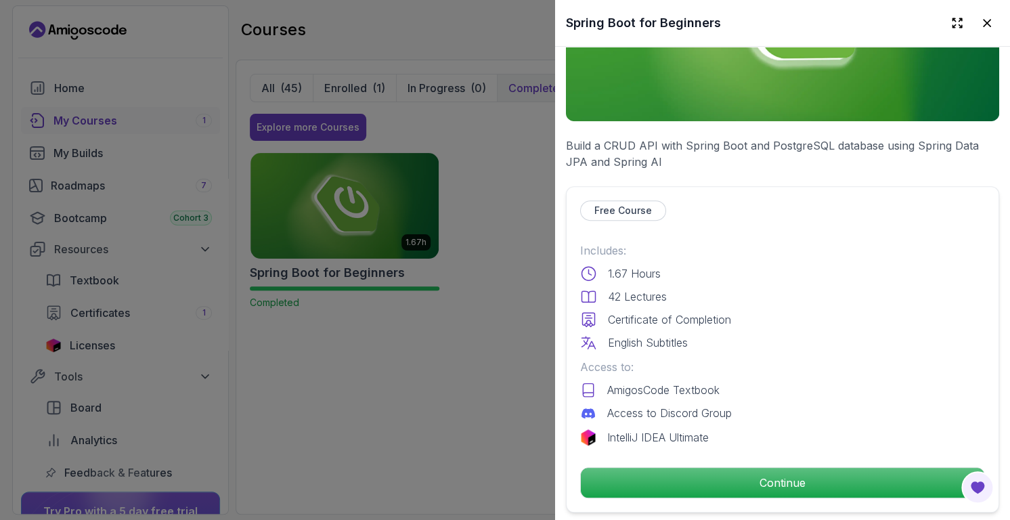
scroll to position [211, 0]
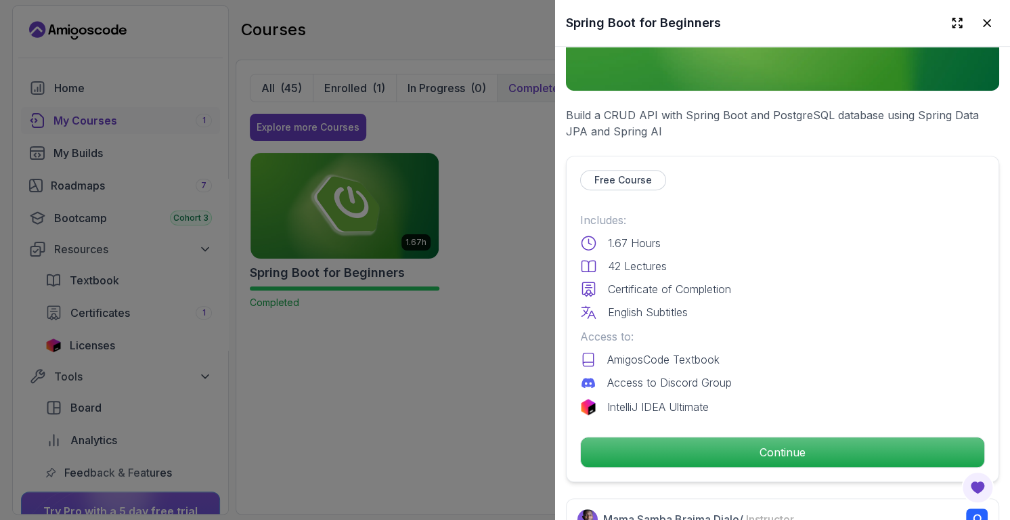
click at [588, 351] on icon at bounding box center [588, 359] width 16 height 16
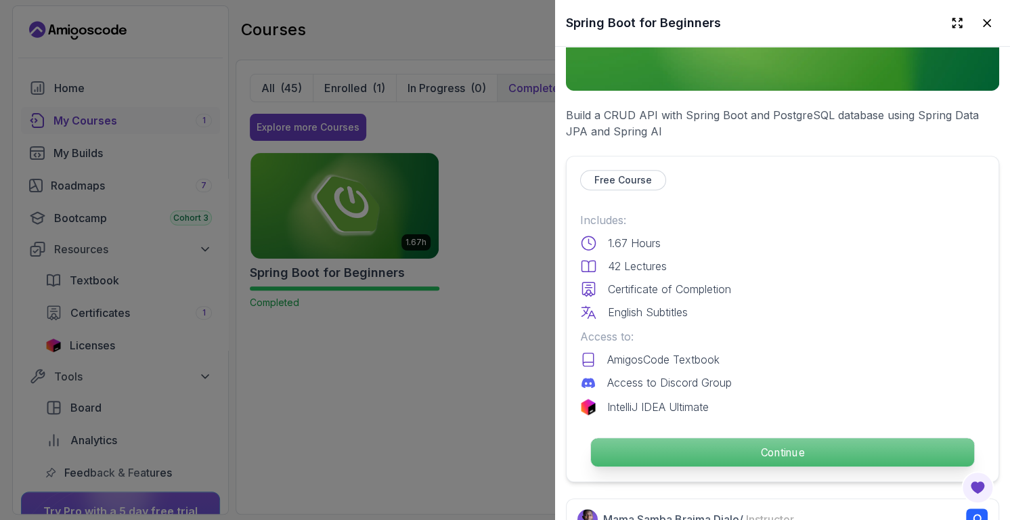
click at [687, 445] on p "Continue" at bounding box center [782, 452] width 383 height 28
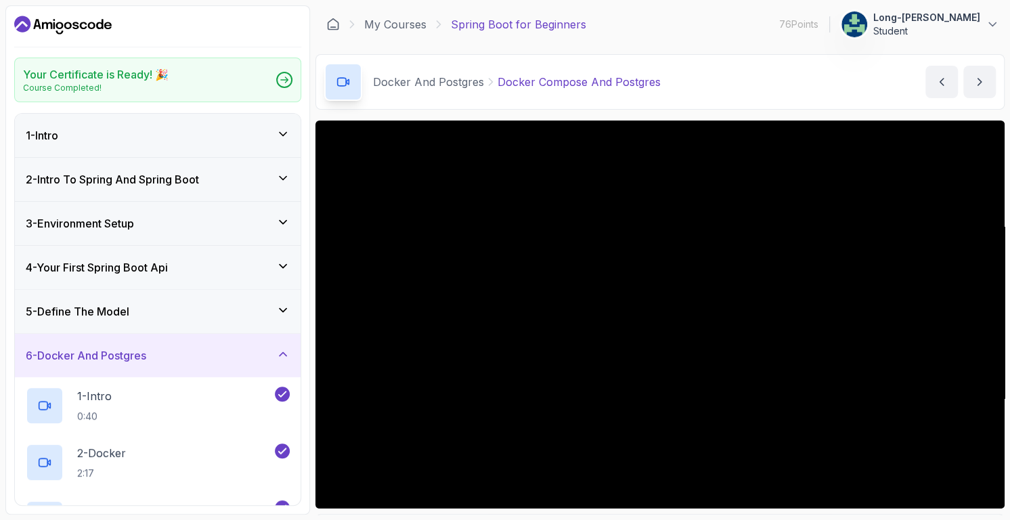
click at [169, 375] on div "6 - Docker And Postgres" at bounding box center [158, 355] width 286 height 43
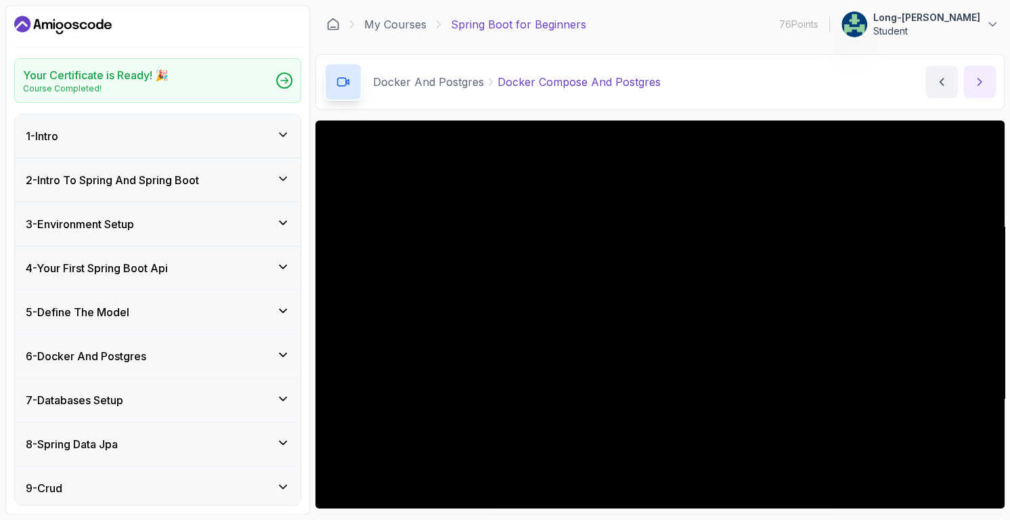
click at [980, 85] on icon "next content" at bounding box center [980, 82] width 14 height 14
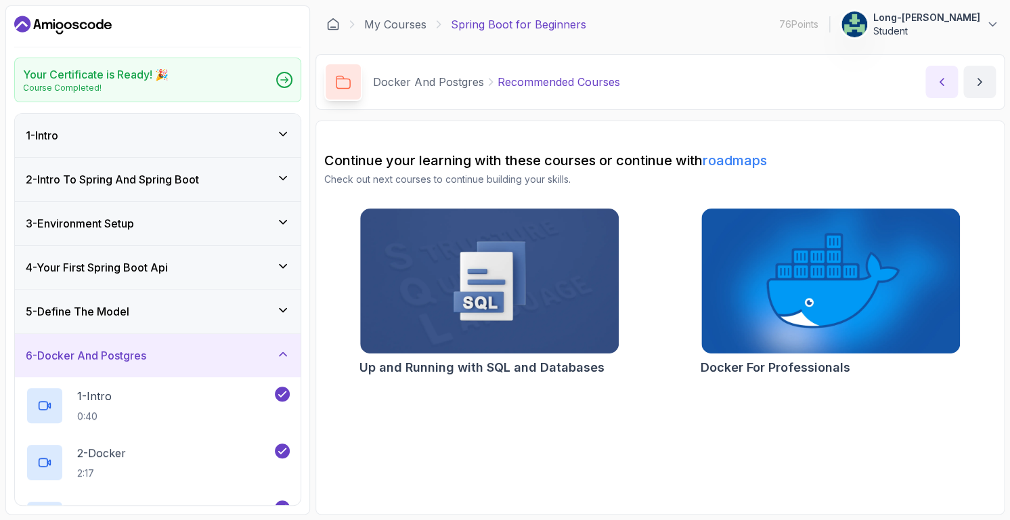
click at [939, 81] on icon "previous content" at bounding box center [942, 82] width 14 height 14
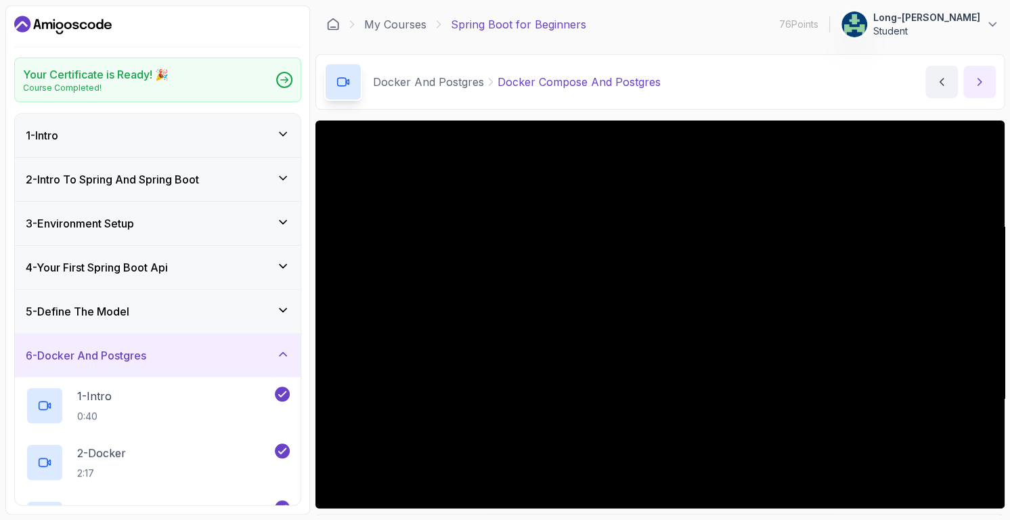
click at [975, 88] on icon "next content" at bounding box center [980, 82] width 14 height 14
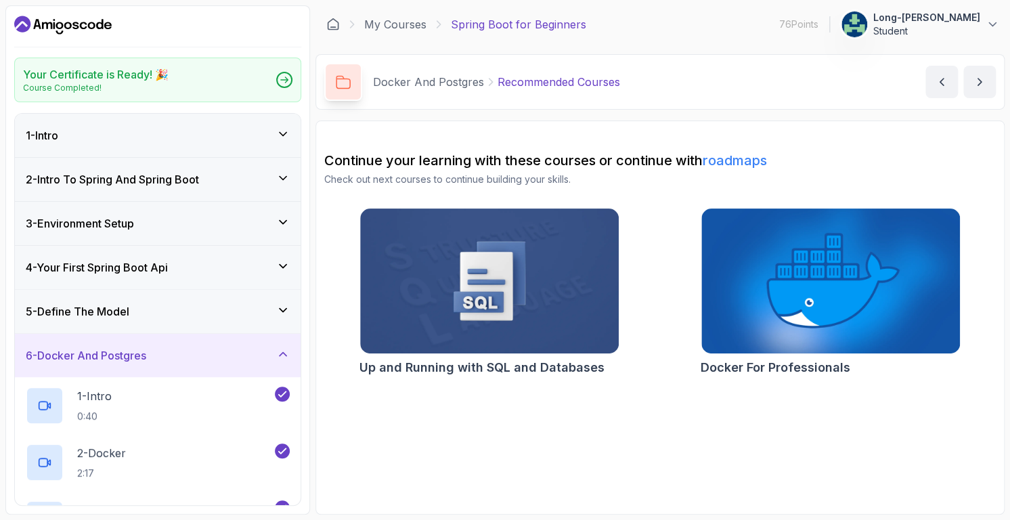
click at [81, 19] on icon "Dashboard" at bounding box center [63, 25] width 98 height 22
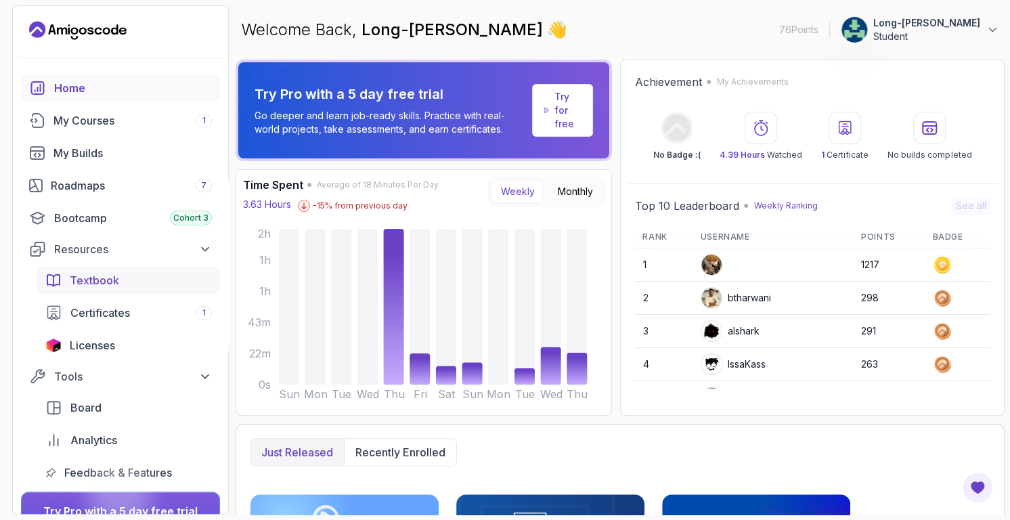
click at [116, 282] on span "Textbook" at bounding box center [94, 280] width 49 height 16
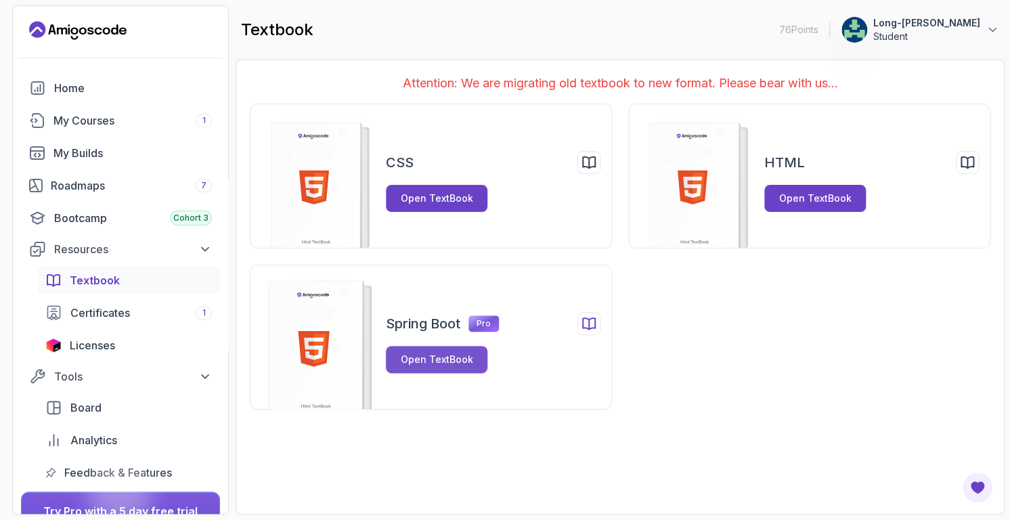
click at [434, 362] on div "Open TextBook" at bounding box center [437, 360] width 72 height 14
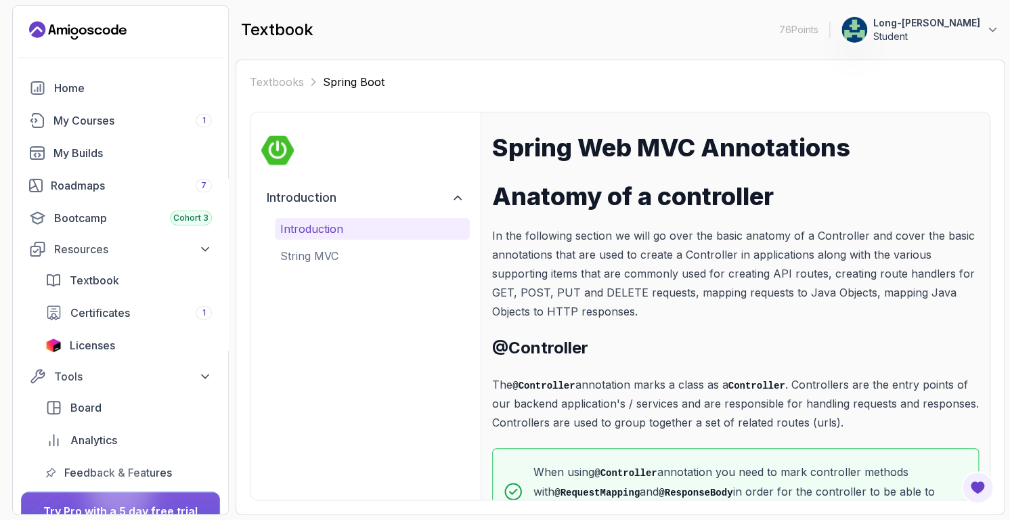
click at [738, 332] on div "Spring Web MVC Annotations Anatomy of a controller In the following section we …" at bounding box center [735, 334] width 487 height 400
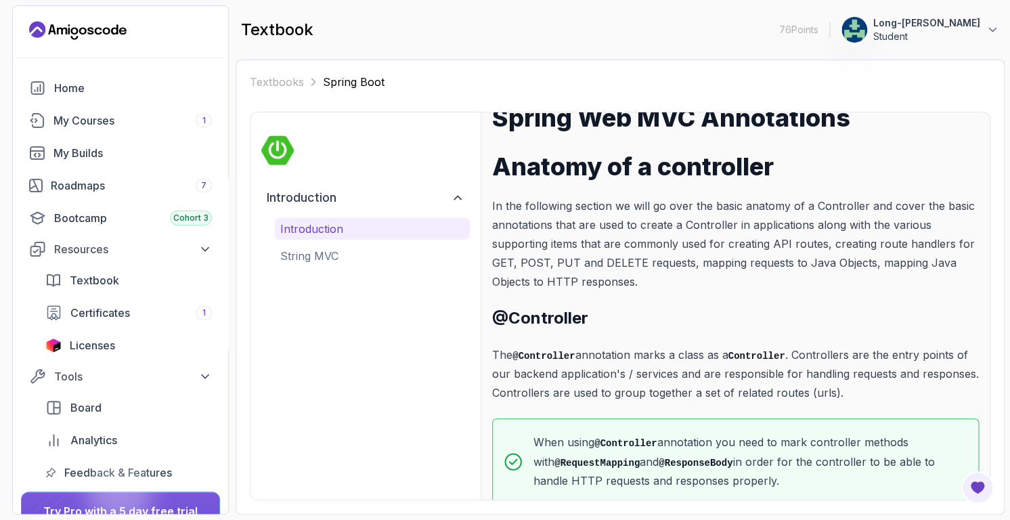
scroll to position [54, 0]
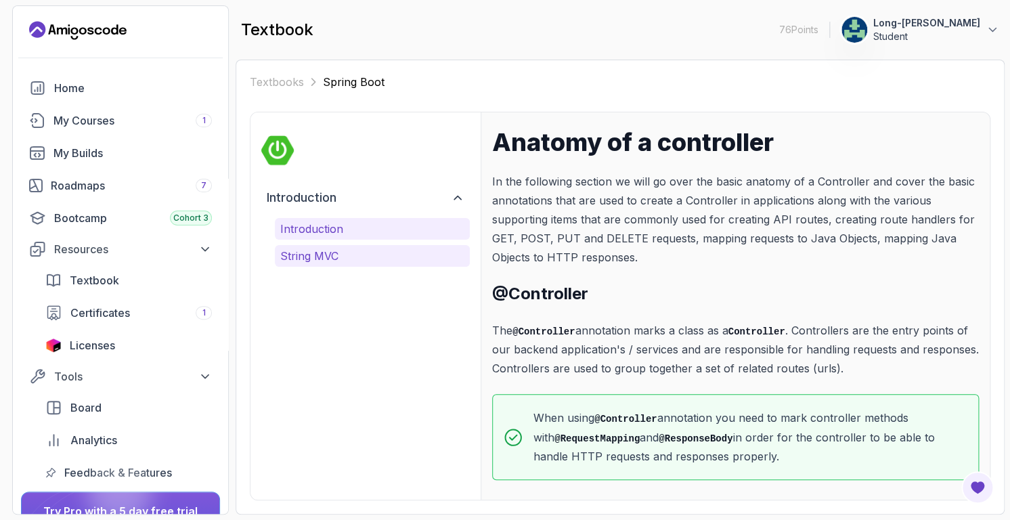
click at [303, 253] on p "String MVC" at bounding box center [372, 256] width 184 height 16
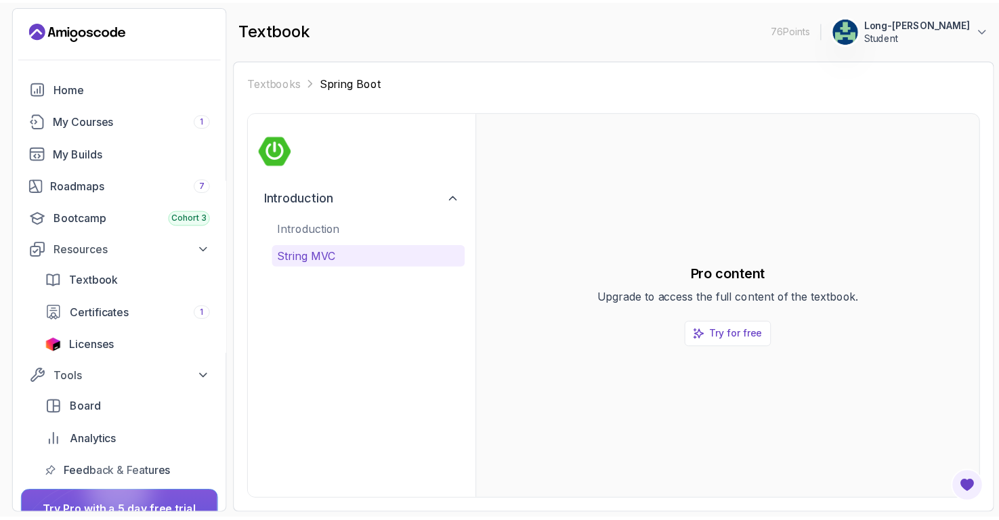
scroll to position [0, 0]
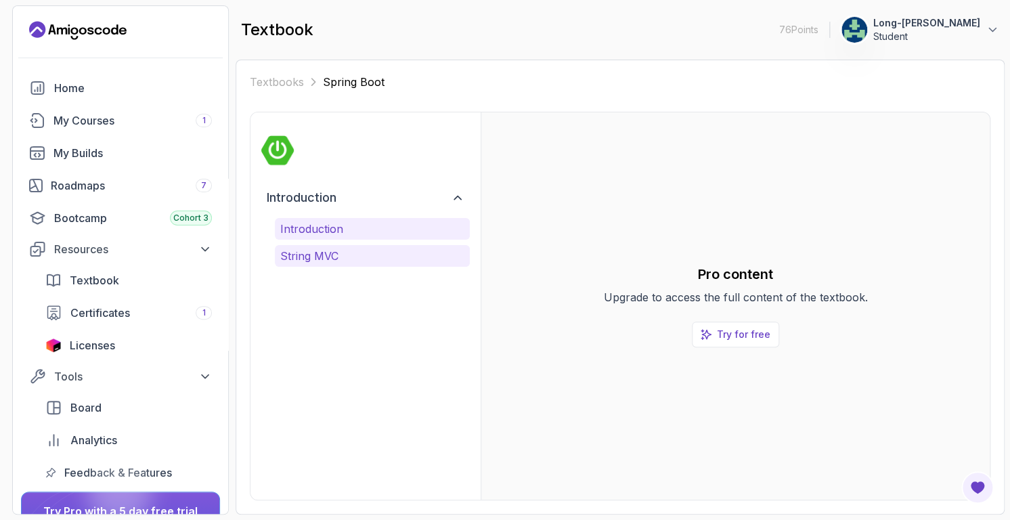
click at [309, 231] on p "Introduction" at bounding box center [372, 229] width 184 height 16
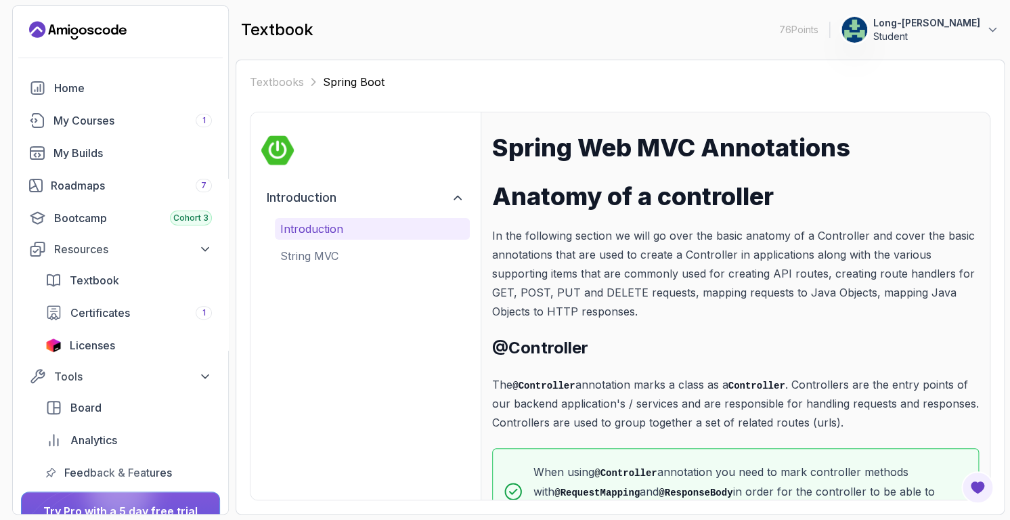
click at [261, 460] on div "Introduction Introduction String MVC" at bounding box center [366, 305] width 230 height 387
click at [69, 86] on div "Home" at bounding box center [133, 88] width 158 height 16
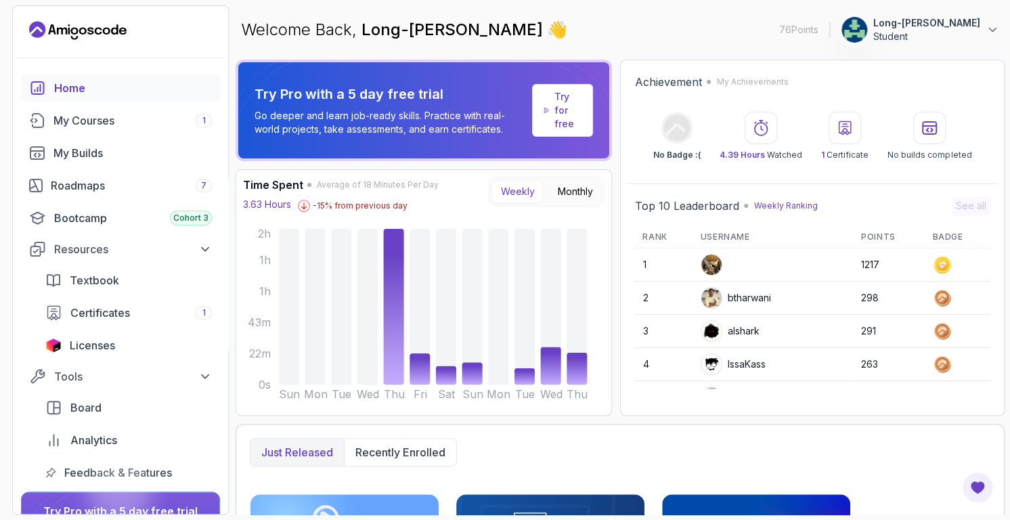
click at [87, 26] on icon "Landing page" at bounding box center [78, 31] width 98 height 22
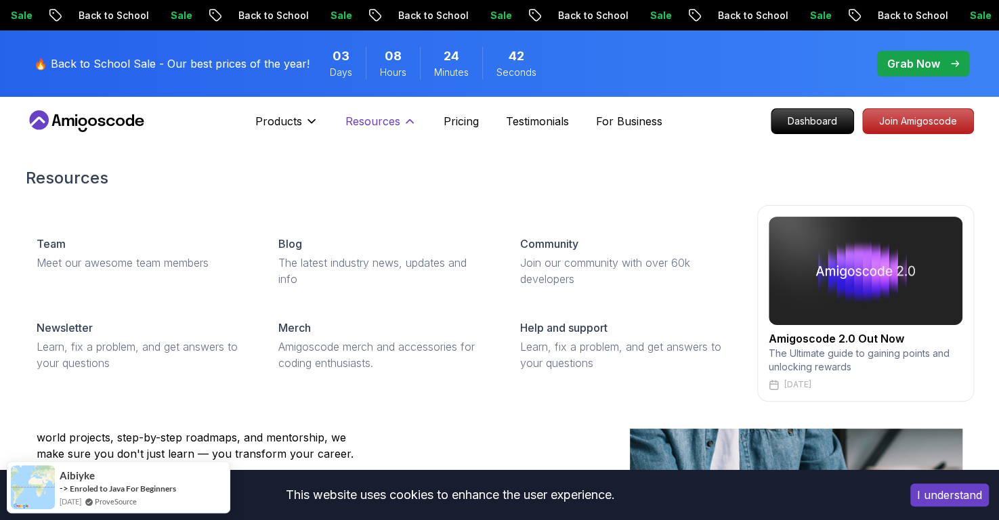
click at [408, 123] on icon at bounding box center [410, 121] width 14 height 14
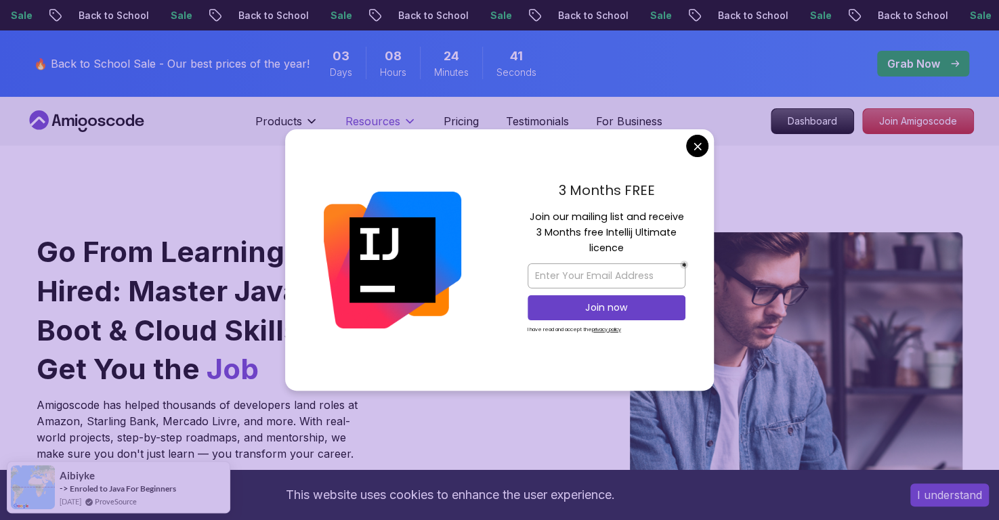
click at [408, 123] on icon at bounding box center [409, 121] width 7 height 3
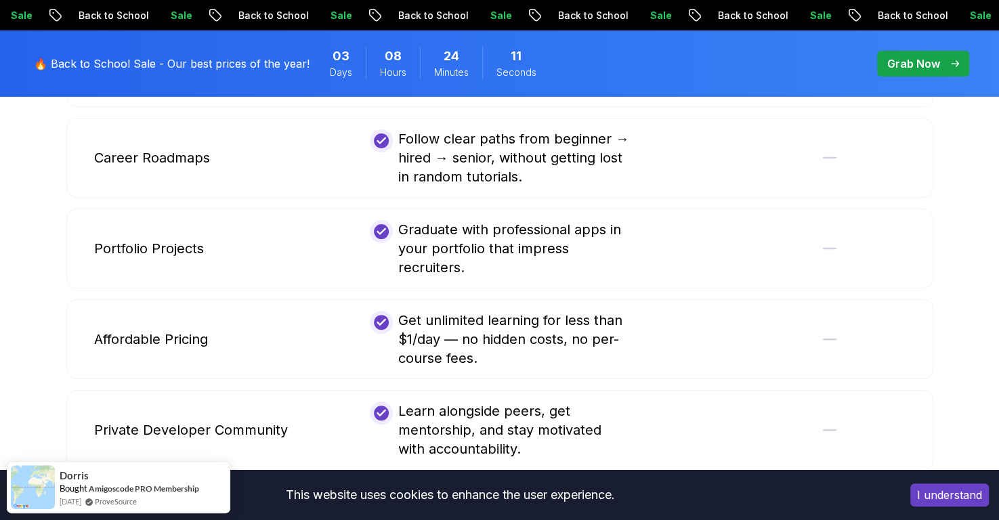
scroll to position [3103, 0]
